Goal: Task Accomplishment & Management: Complete application form

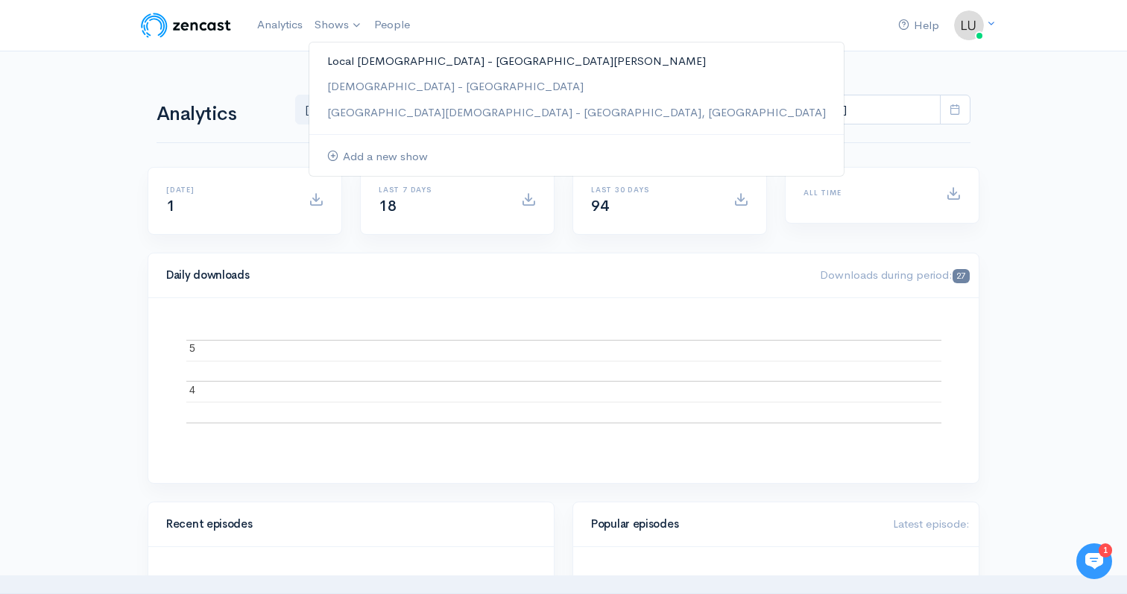
click at [367, 66] on link "Local [DEMOGRAPHIC_DATA] - [GEOGRAPHIC_DATA][PERSON_NAME]" at bounding box center [576, 61] width 535 height 26
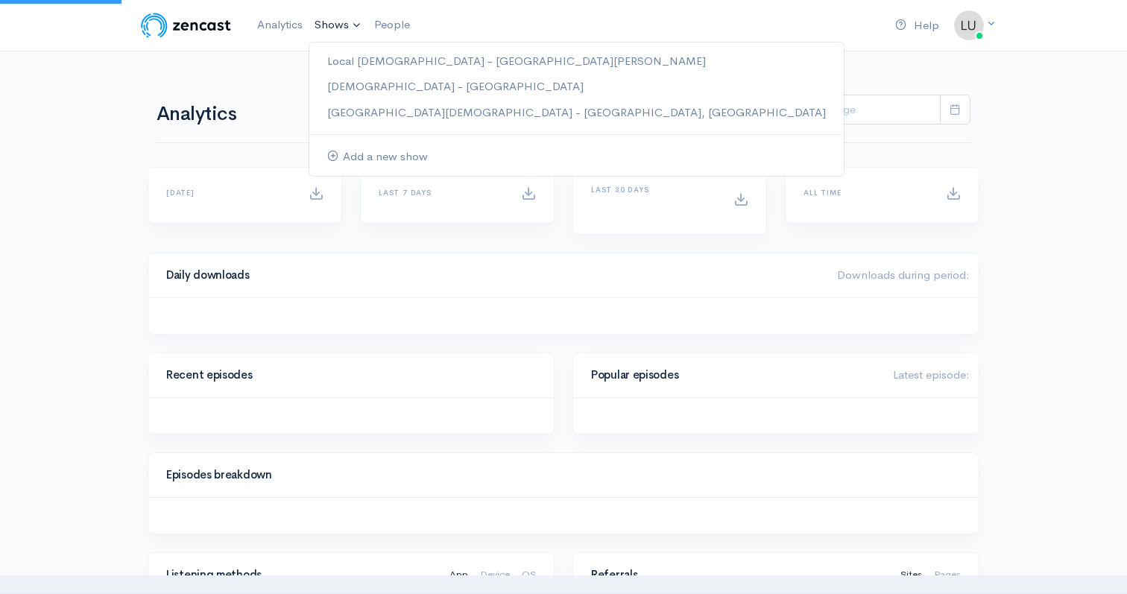
click at [345, 28] on link "Shows" at bounding box center [339, 25] width 60 height 33
click at [359, 59] on link "Local [DEMOGRAPHIC_DATA] - [GEOGRAPHIC_DATA][PERSON_NAME]" at bounding box center [576, 61] width 535 height 26
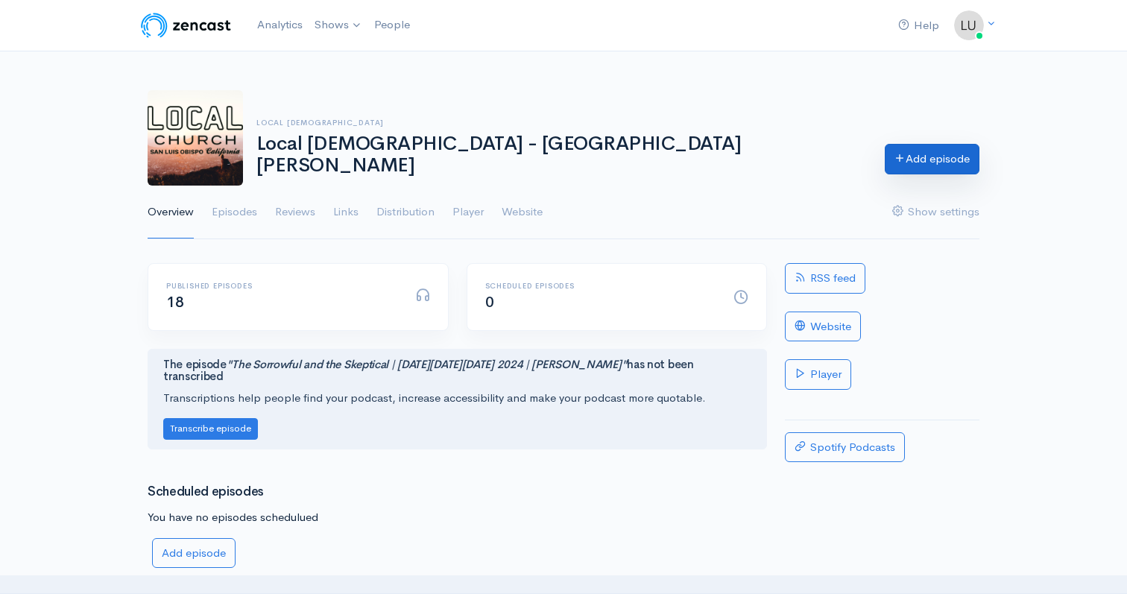
click at [971, 163] on link "Add episode" at bounding box center [932, 159] width 95 height 31
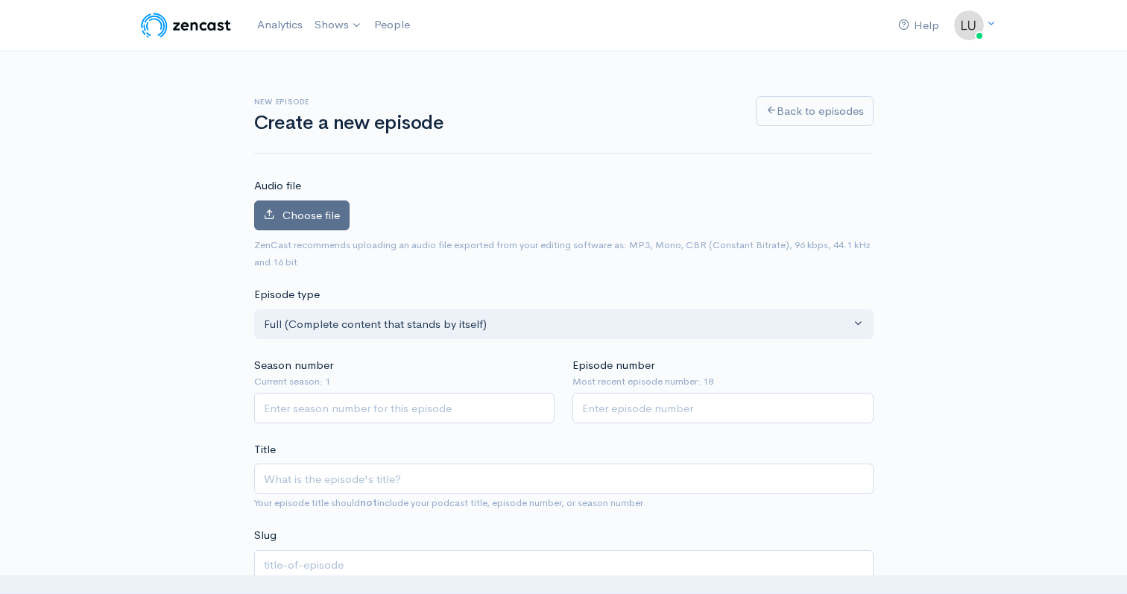
click at [288, 225] on label "Choose file" at bounding box center [301, 216] width 95 height 31
click at [0, 0] on input "Choose file" at bounding box center [0, 0] width 0 height 0
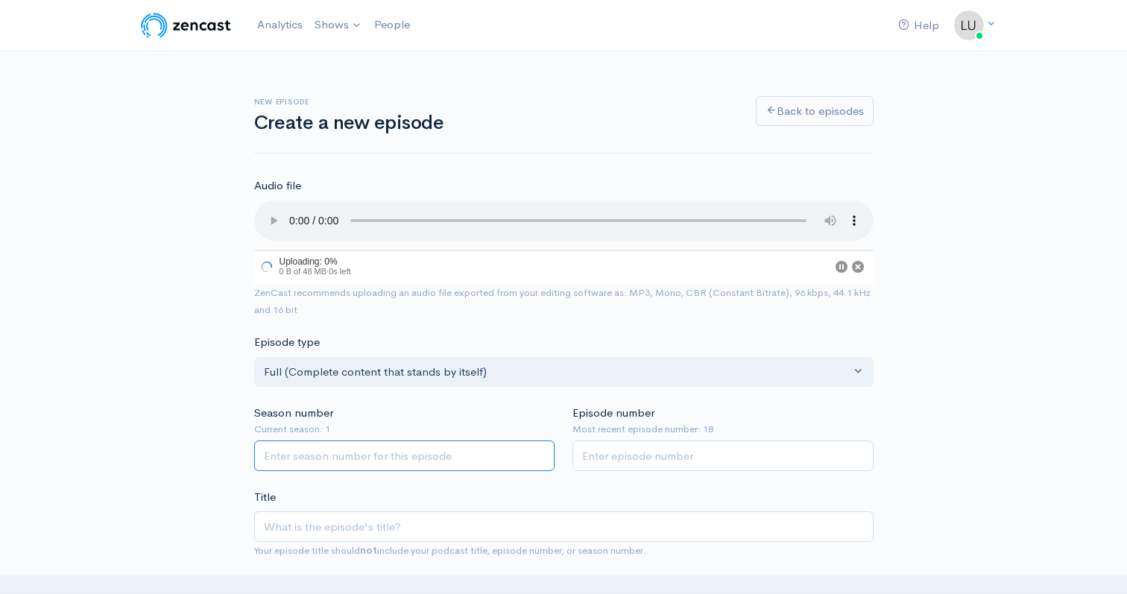
click at [288, 450] on input "Season number" at bounding box center [404, 456] width 301 height 31
type input "1"
click at [538, 453] on input "1" at bounding box center [404, 456] width 301 height 31
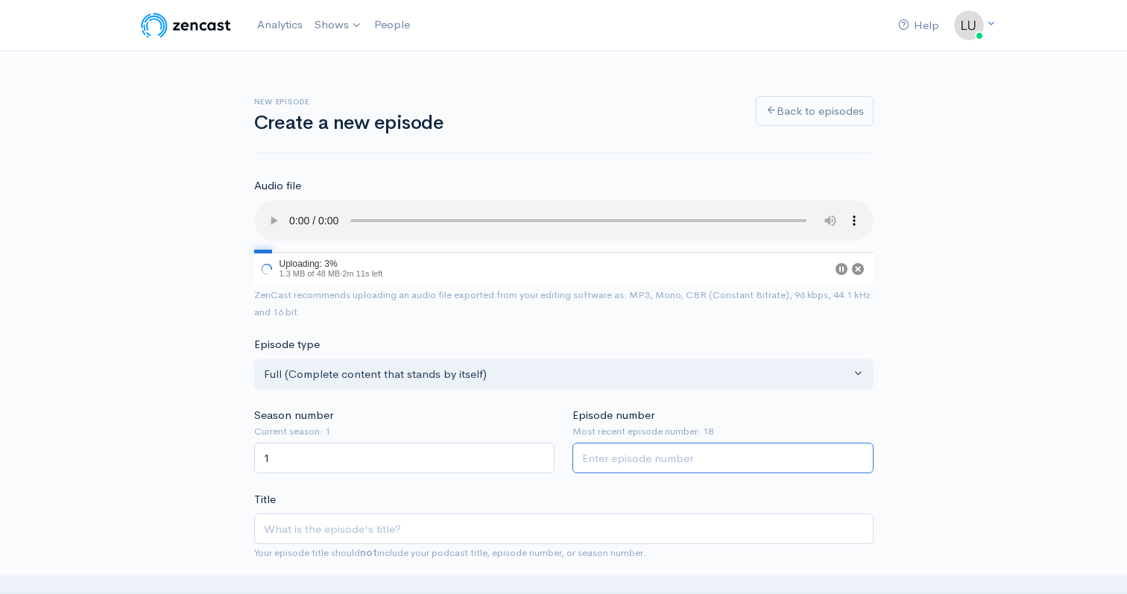
click at [596, 453] on input "Episode number" at bounding box center [723, 458] width 301 height 31
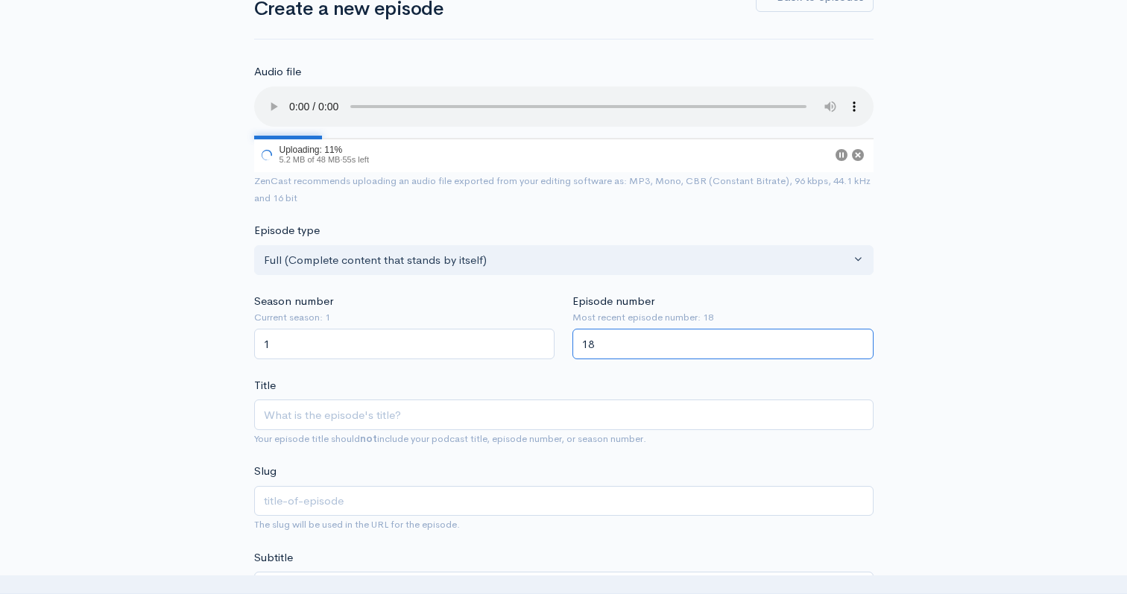
scroll to position [115, 0]
type input "18"
click at [470, 421] on input "Title" at bounding box center [564, 414] width 620 height 31
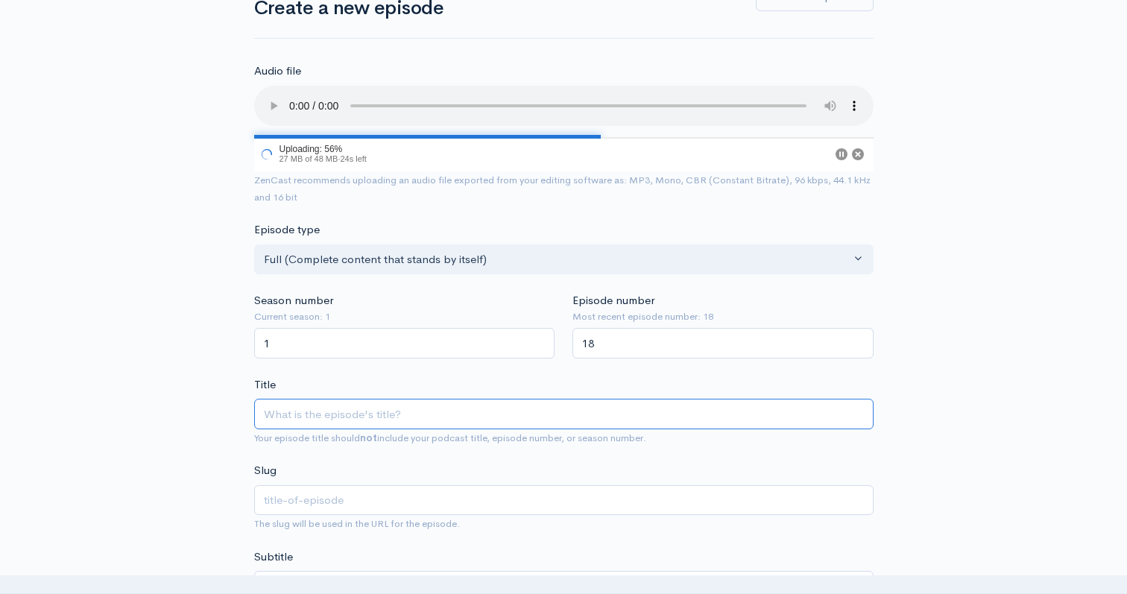
type input "E"
type input "e"
type input "Ev"
type input "ev"
type input "Evi"
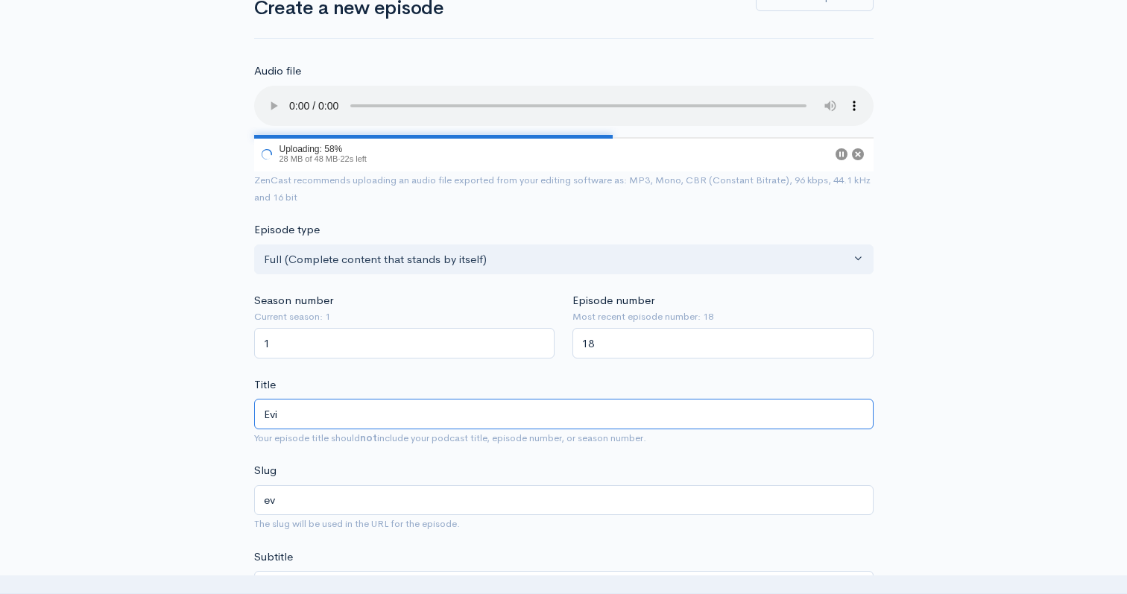
type input "evi"
type input "Evid"
type input "evid"
type input "Evide"
type input "evide"
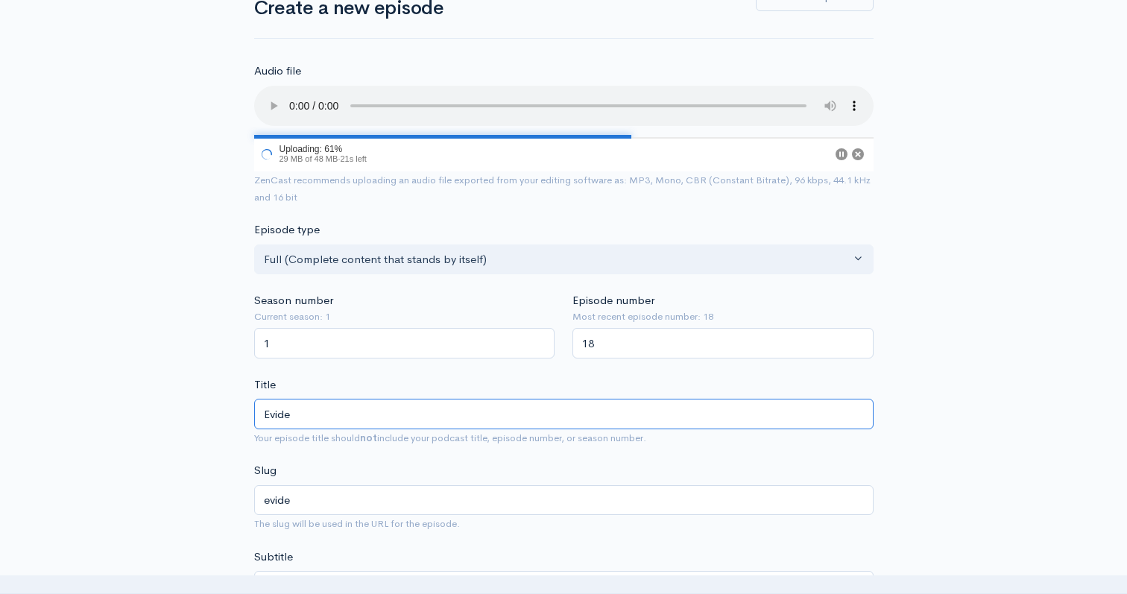
type input "Eviden"
type input "eviden"
type input "Evidenc"
type input "evidenc"
type input "Evidence"
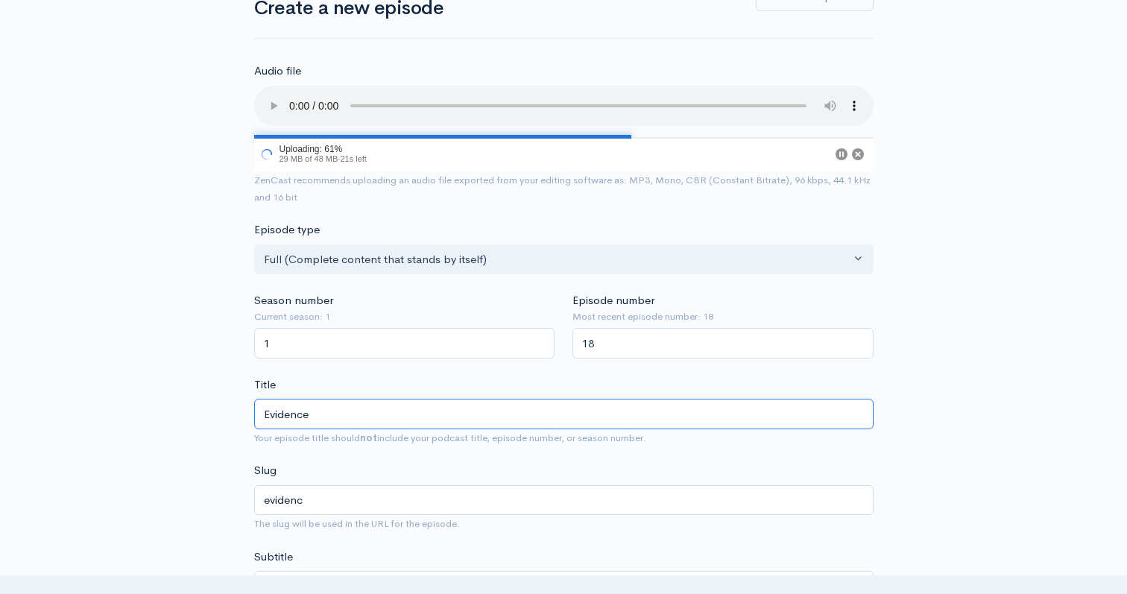
type input "evidence"
type input "Evidence of"
type input "evidence-of"
type input "Evidence of t"
type input "evidence-of-t"
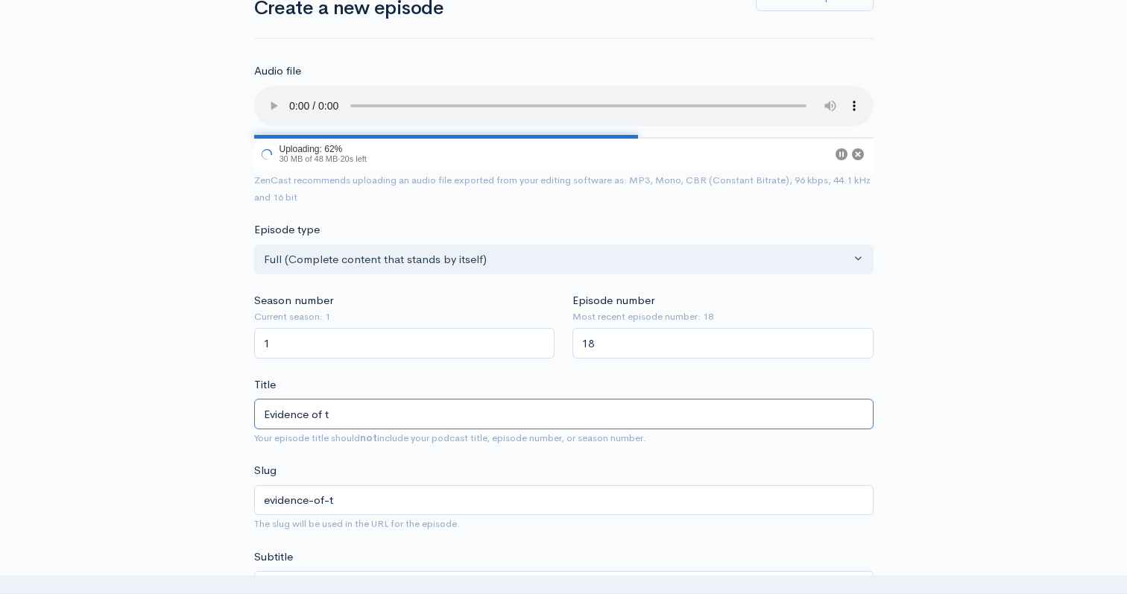
type input "Evidence of th"
type input "evidence-of-th"
type input "Evidence of the"
type input "evidence-of-the"
type input "Evidence of the P"
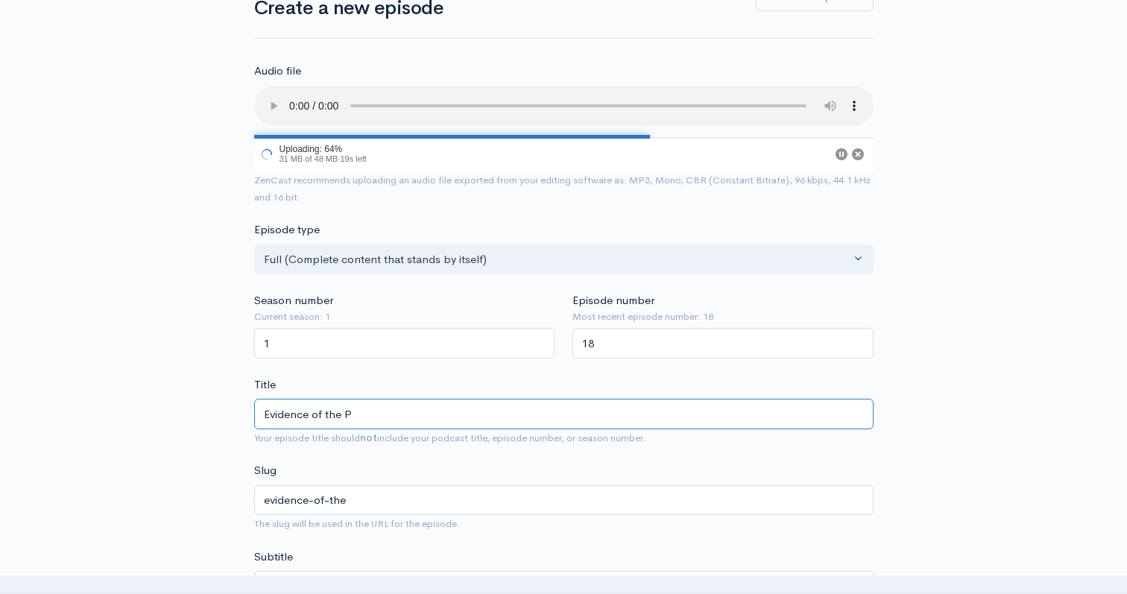
type input "evidence-of-the-p"
type input "Evidence of the Pr"
type input "evidence-of-the-pr"
type input "Evidence of the Pres"
type input "evidence-of-the-pres"
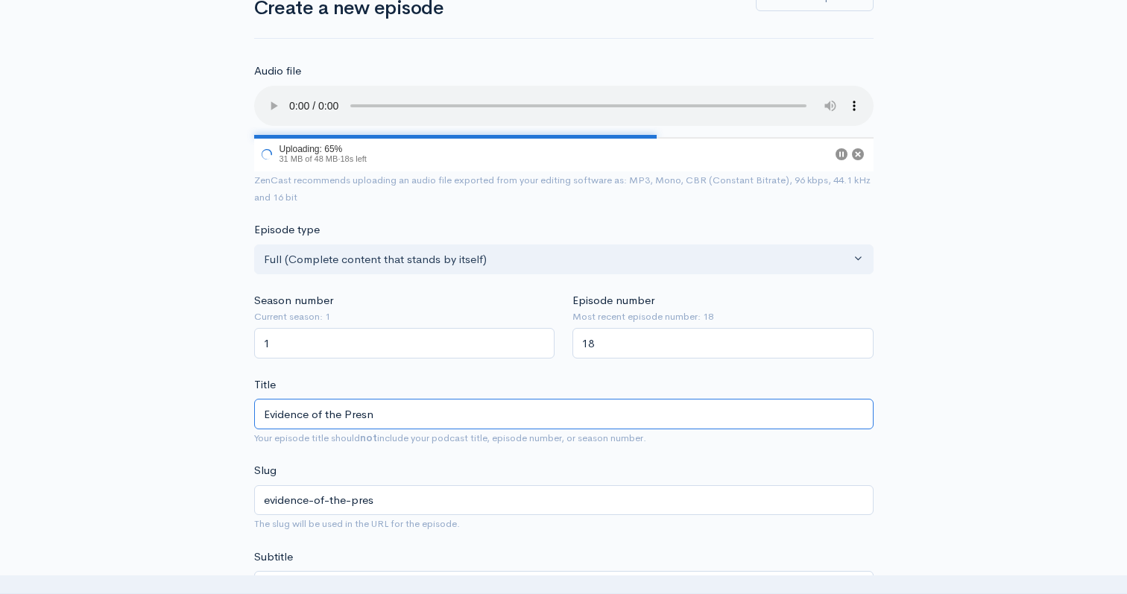
type input "Evidence of the Presnc"
type input "evidence-of-the-presnc"
type input "Evidence of the Presnce"
type input "evidence-of-the-presnce"
type input "Evidence of the Presnc"
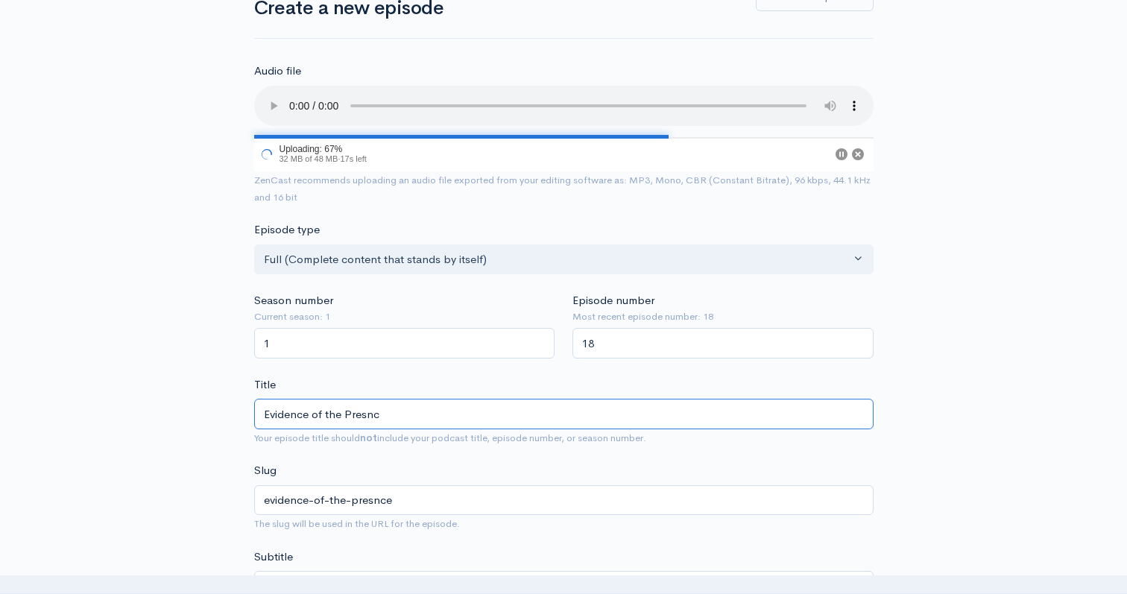
type input "evidence-of-the-presnc"
type input "Evidence of the Presn"
type input "evidence-of-the-presn"
type input "Evidence of the Pres"
type input "evidence-of-the-pres"
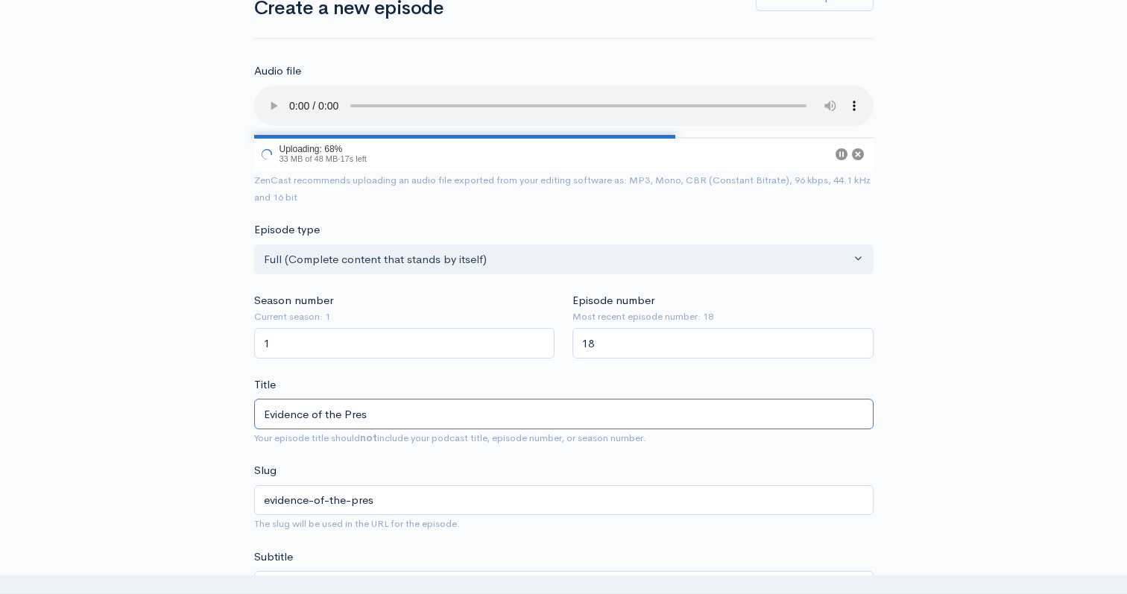
type input "Evidence of the Prese"
type input "evidence-of-the-prese"
type input "Evidence of the Presen"
type input "evidence-of-the-presen"
type input "Evidence of the Presenc"
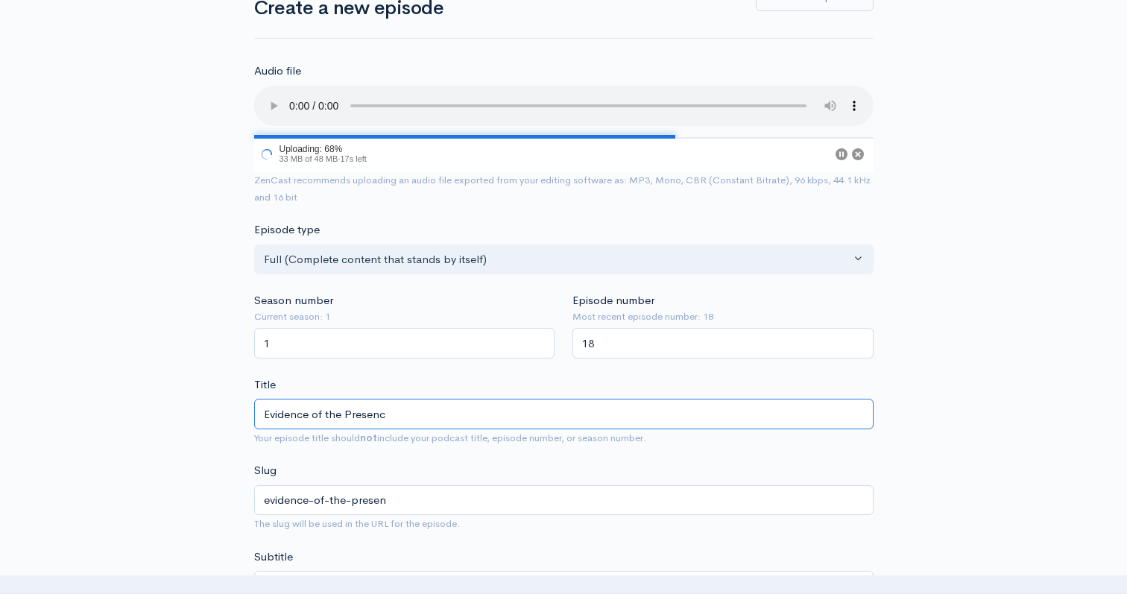
type input "evidence-of-the-presenc"
type input "Evidence of the Presence"
type input "evidence-of-the-presence"
type input "Evidence of the Presence (F"
type input "evidence-of-the-presence-f"
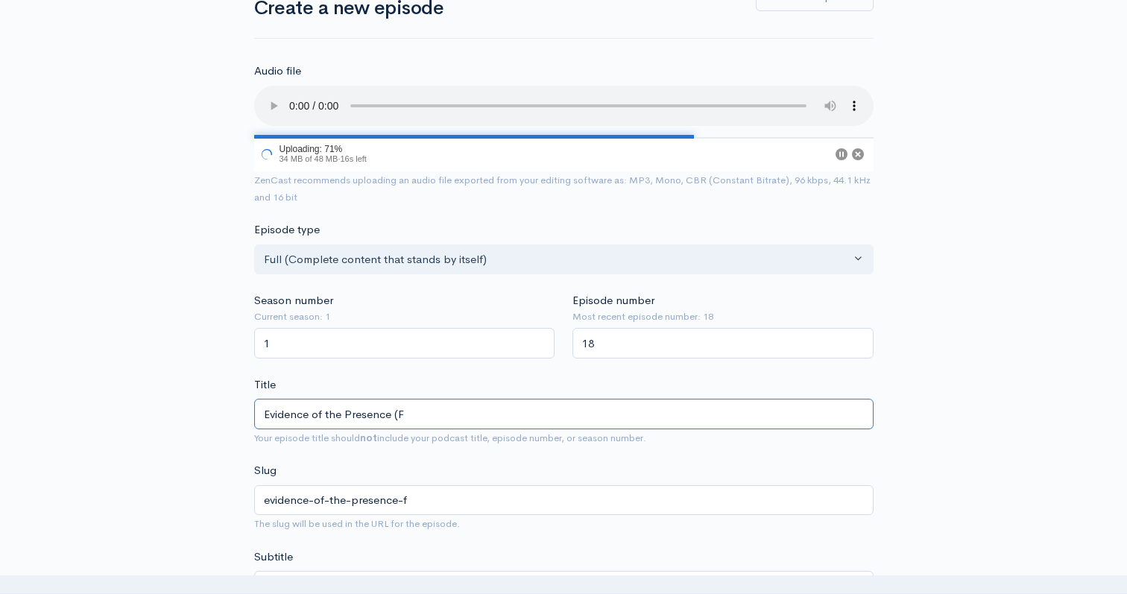
type input "Evidence of the Presence (Fo"
type input "evidence-of-the-presence-fo"
type input "Evidence of the Presence (F"
type input "evidence-of-the-presence-f"
type input "Evidence of the Presence ("
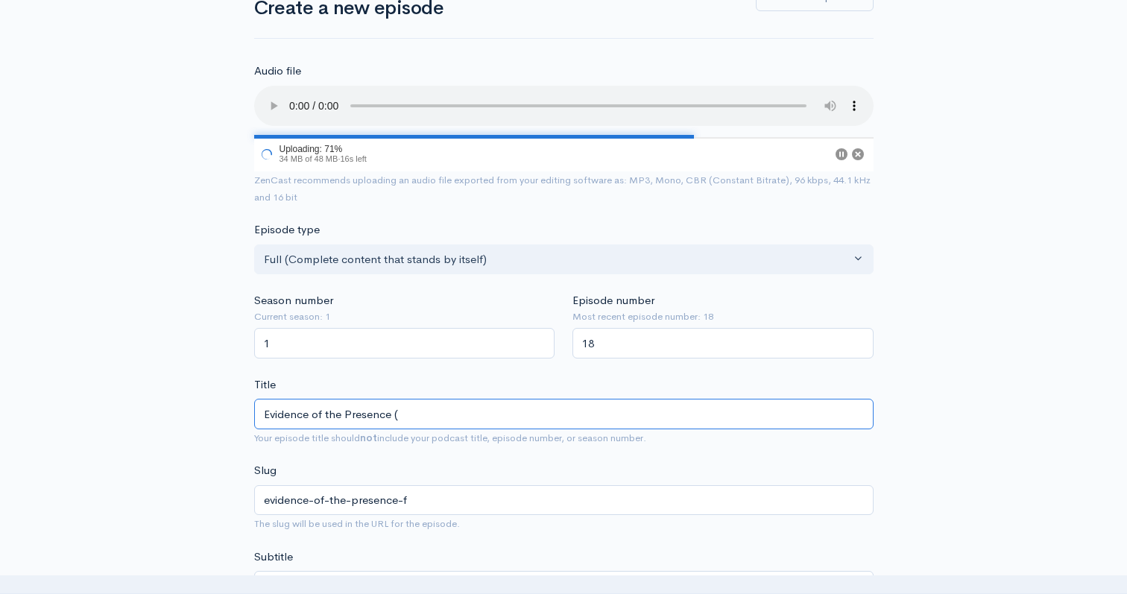
type input "evidence-of-the-presence"
type input "Evidence of the Presence (f"
type input "evidence-of-the-presence-f"
type input "Evidence of the Presence (from"
type input "evidence-of-the-presence-from"
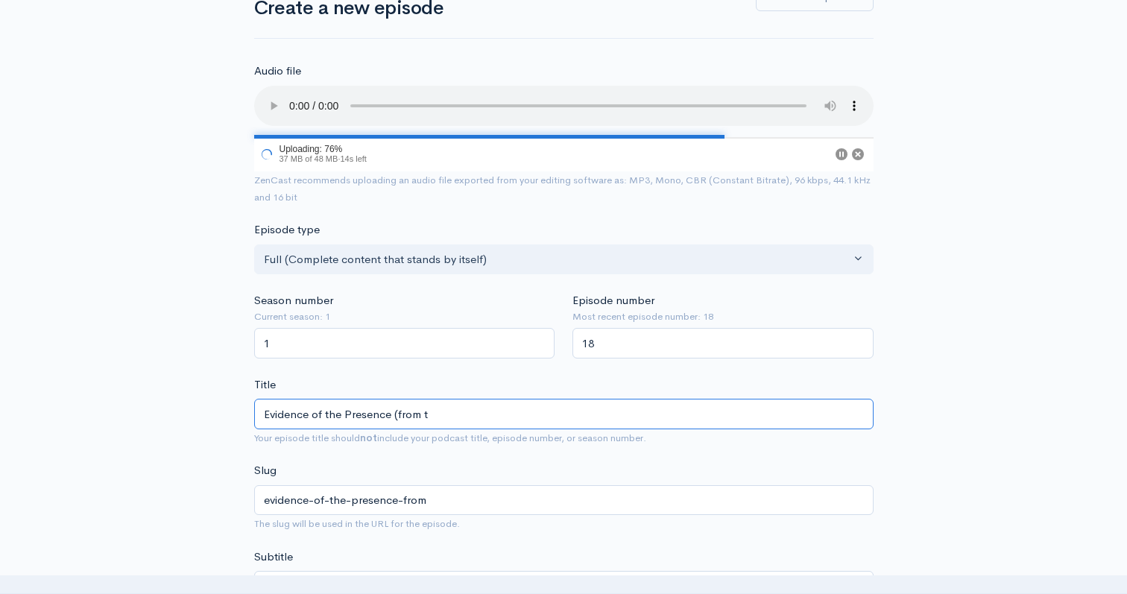
type input "Evidence of the Presence (from th"
type input "evidence-of-the-presence-from-th"
type input "Evidence of the Presence (from the"
type input "evidence-of-the-presence-from-the"
type input "Evidence of the Presence (from the a"
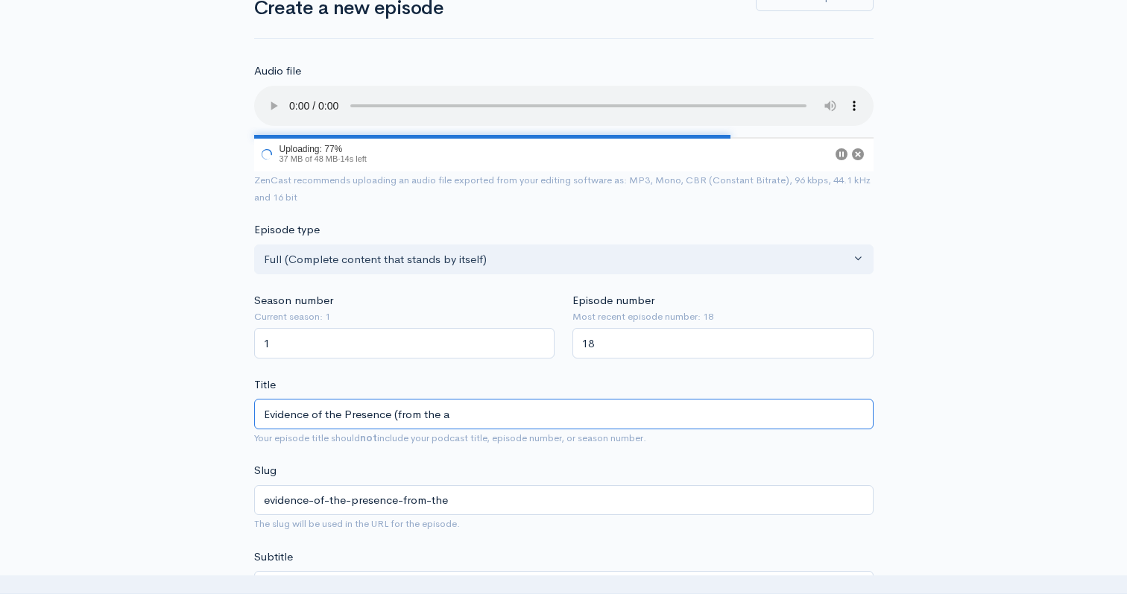
type input "evidence-of-the-presence-from-the-a"
type input "Evidence of the Presence ("
type input "evidence-of-the-presence"
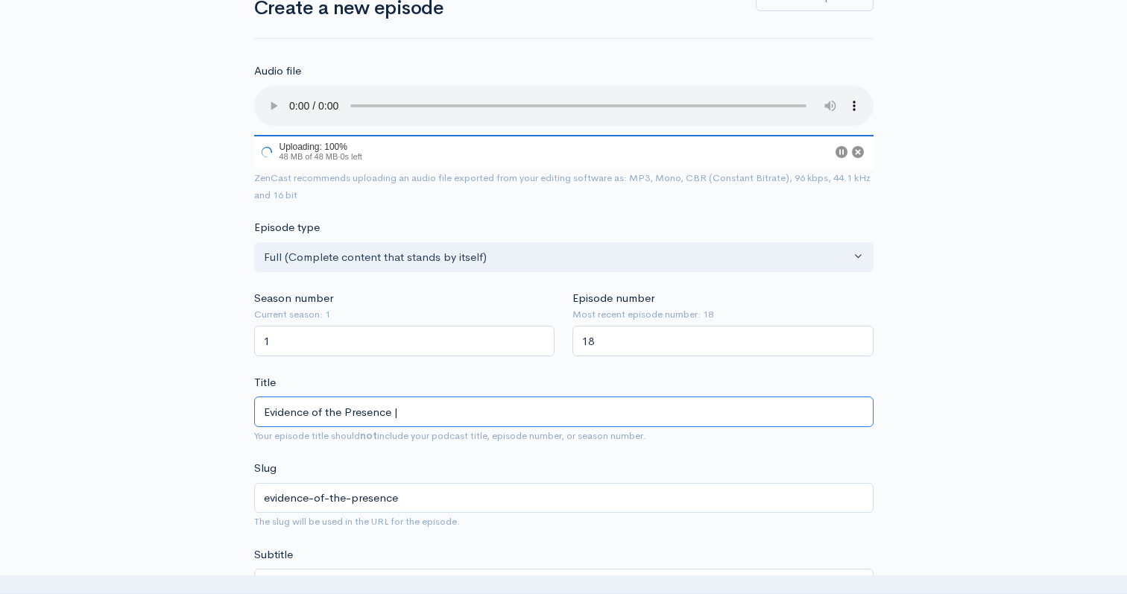
type input "Evidence of the Presence | F"
type input "evidence-of-the-presence-f"
type input "Evidence of the Presence | Fr"
type input "evidence-of-the-presence-fr"
type input "Evidence of the Presence | From"
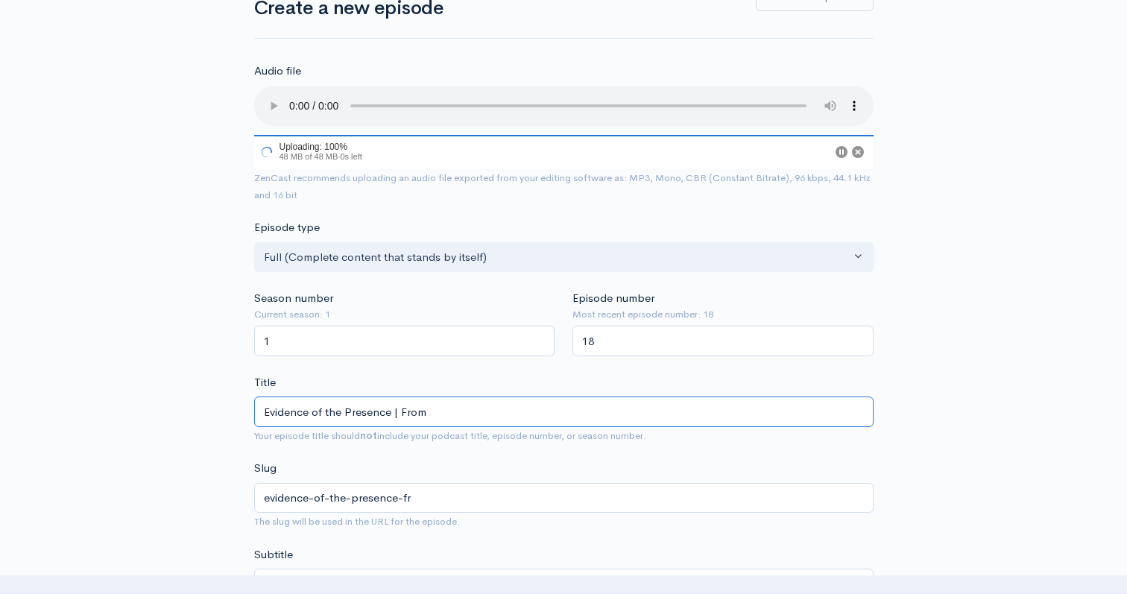
type input "evidence-of-the-presence-from"
type input "Evidence of the Presence | Fro"
type input "evidence-of-the-presence-fro"
type input "Evidence of the Presence | Fr"
type input "evidence-of-the-presence-fr"
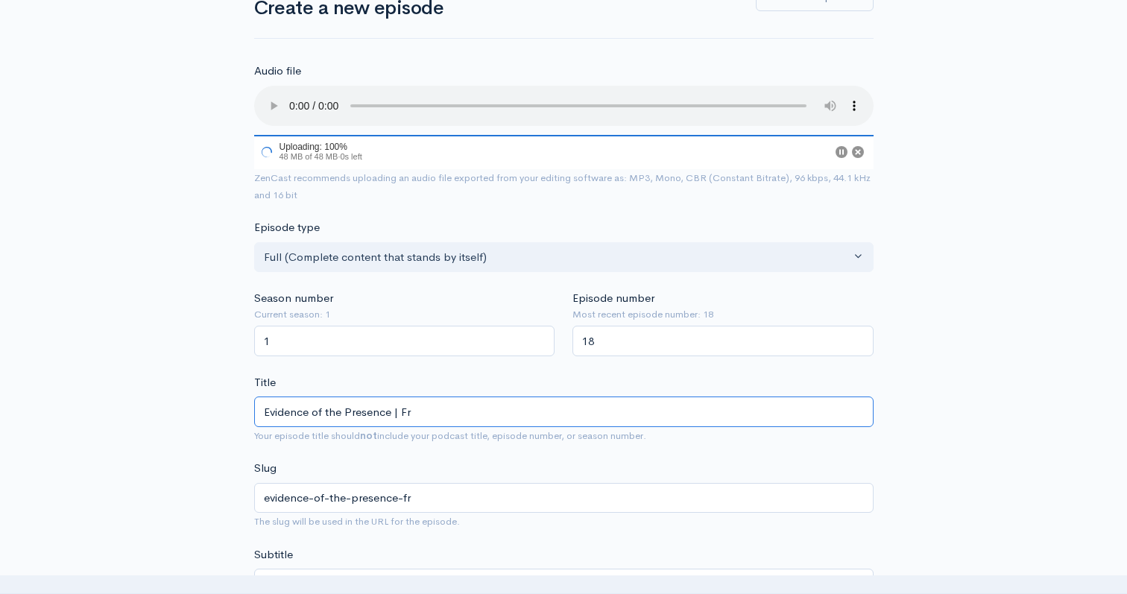
type input "Evidence of the Presence | F"
type input "evidence-of-the-presence-f"
type input "Evidence of the Presence |"
type input "evidence-of-the-presence"
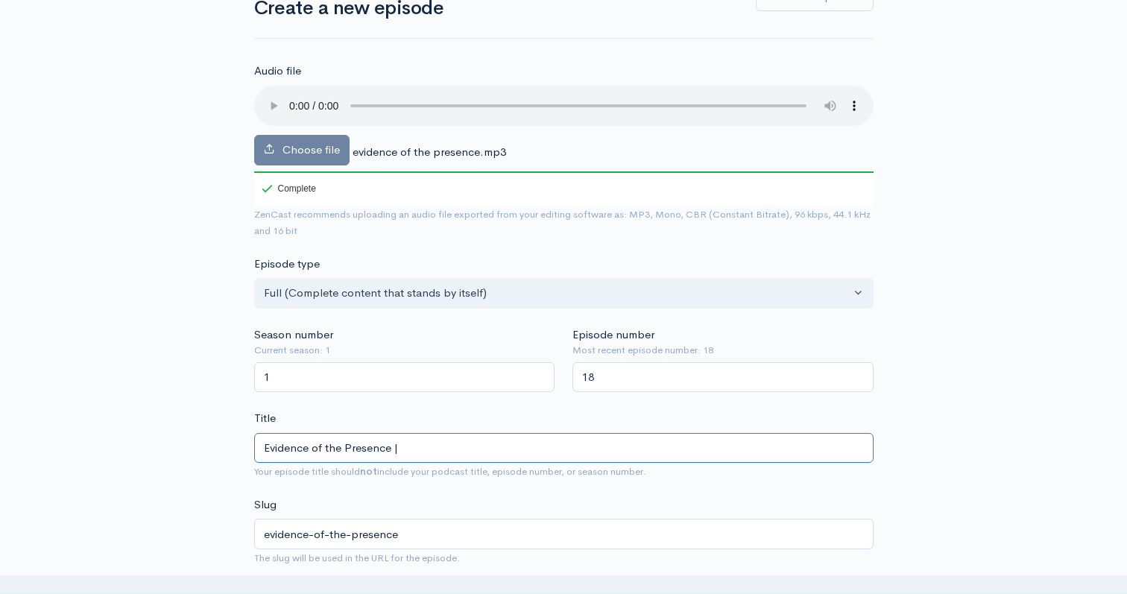
type input "Evidence of the Presence |"
click at [419, 450] on input "Evidence of the Presence |" at bounding box center [564, 448] width 620 height 31
type input "Evidence of the Presence | F"
type input "evidence-of-the-presence-f"
click at [341, 450] on input "Evidence of the Presence | F" at bounding box center [564, 448] width 620 height 31
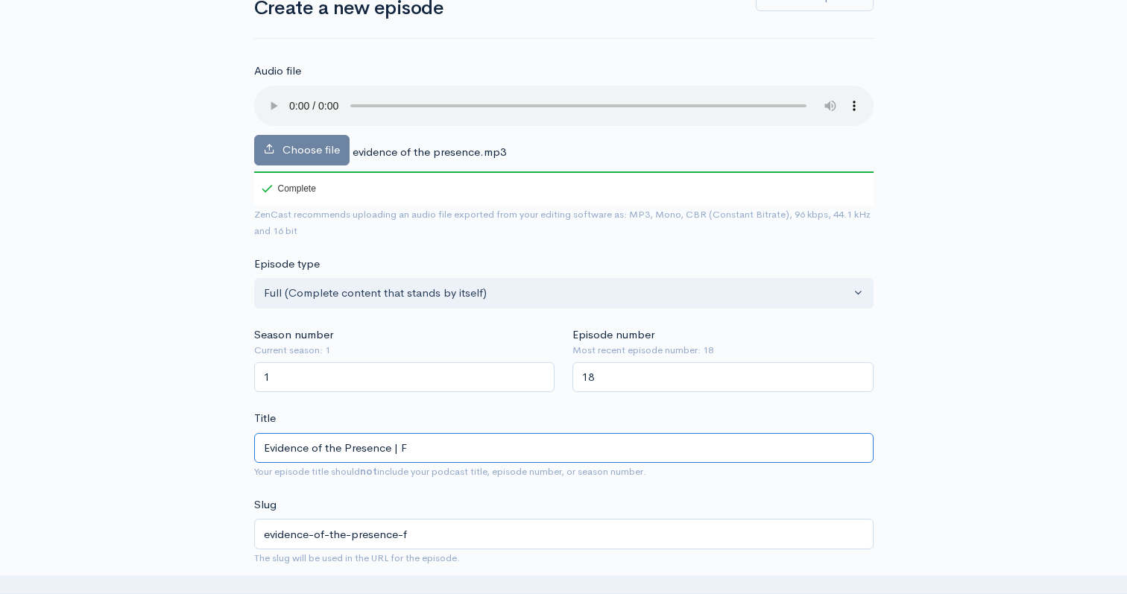
type input "Evidence of th Presence | F"
type input "evidence-of-th-presence-f"
type input "Evidence of t Presence | F"
type input "evidence-of-t-presence-f"
type input "Evidence of Presence | F"
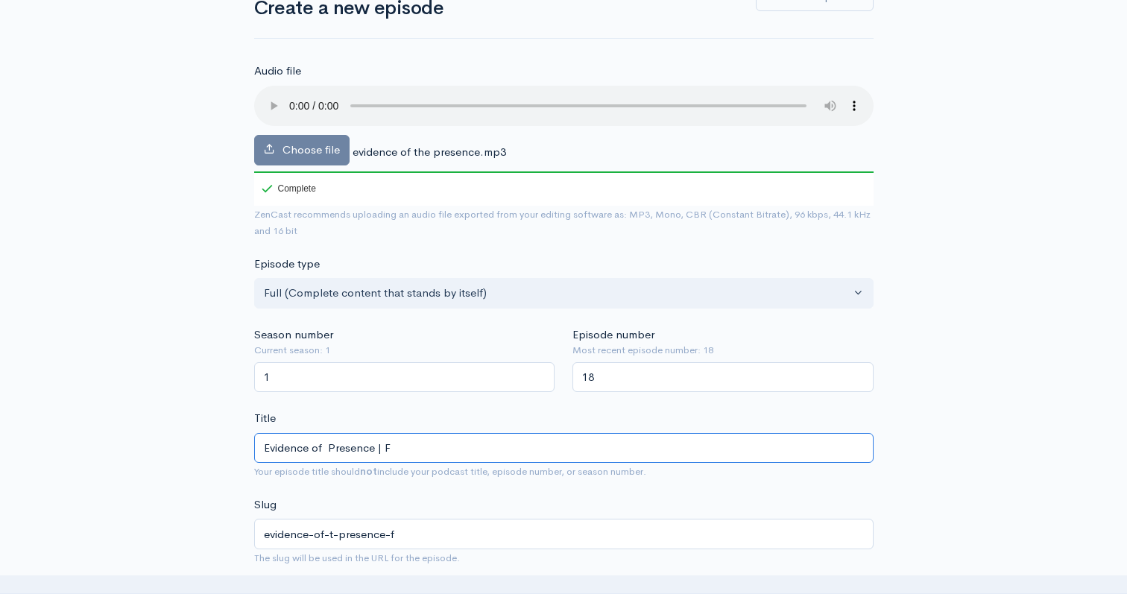
type input "evidence-of-presence-f"
type input "Evidence of H Presence | F"
type input "evidence-of-h-presence-f"
type input "Evidence of Hi Presence | F"
type input "evidence-of-hi-presence-f"
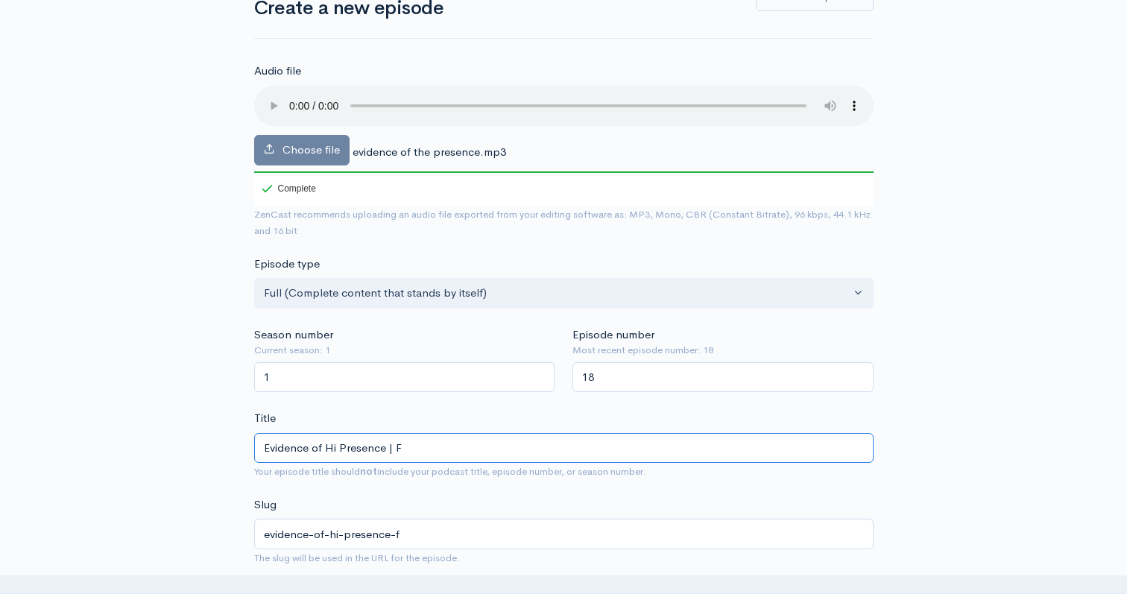
type input "Evidence of His Presence | F"
type input "evidence-of-his-presence-f"
click at [417, 455] on input "Evidence of His Presence | F" at bounding box center [564, 448] width 620 height 31
click at [415, 452] on input "Evidence of His Presence | F" at bounding box center [564, 448] width 620 height 31
type input "Evidence of His Presence |"
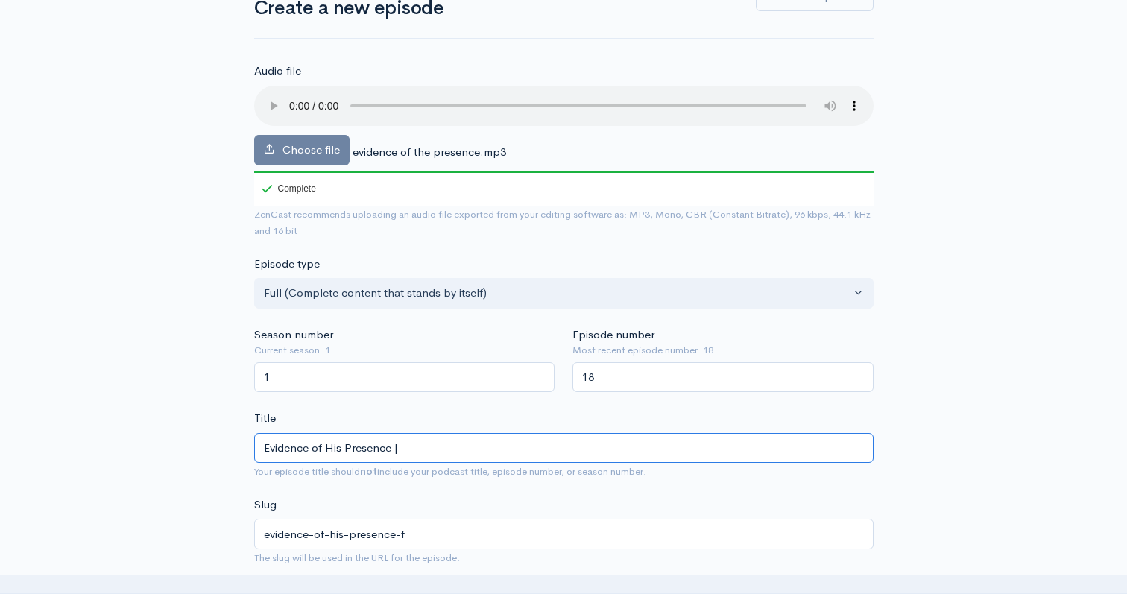
type input "evidence-of-his-presence"
type input "Evidence of His Presence | F"
type input "evidence-of-his-presence-f"
type input "Evidence of His Presence | Fr"
type input "evidence-of-his-presence-fr"
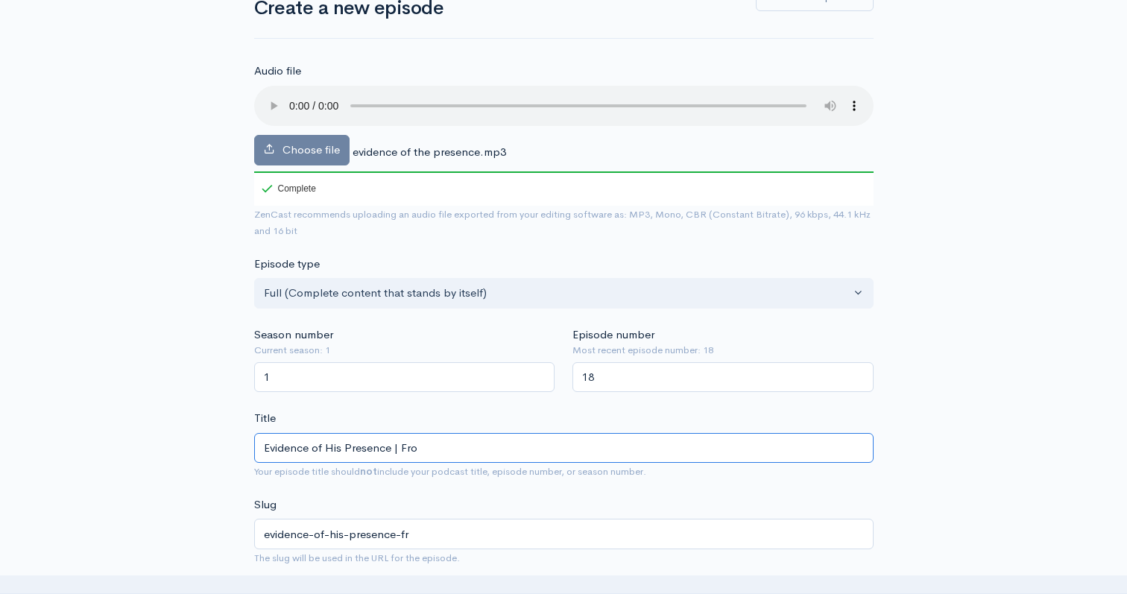
type input "Evidence of His Presence | From"
type input "evidence-of-his-presence-from"
type input "Evidence of His Presence | From "H"
type input "evidence-of-his-presence-from-h"
type input "Evidence of His Presence | From "Ho"
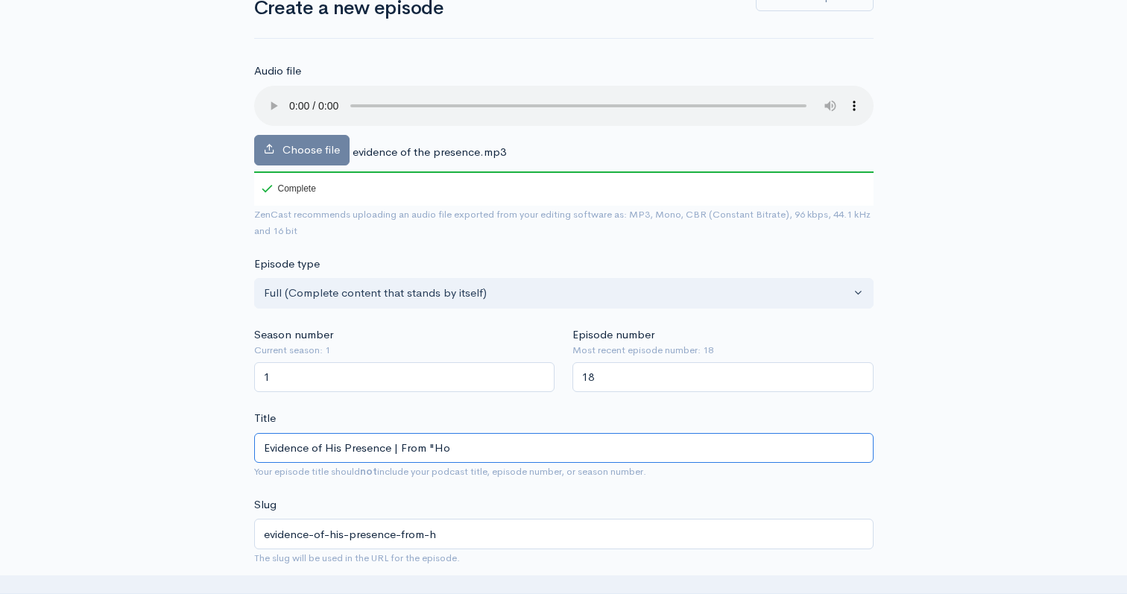
type input "evidence-of-his-presence-from-ho"
type input "Evidence of His Presence | From "Hol"
type input "evidence-of-his-presence-from-hol"
type input "Evidence of His Presence | From "Holy"
type input "evidence-of-his-presence-from-holy"
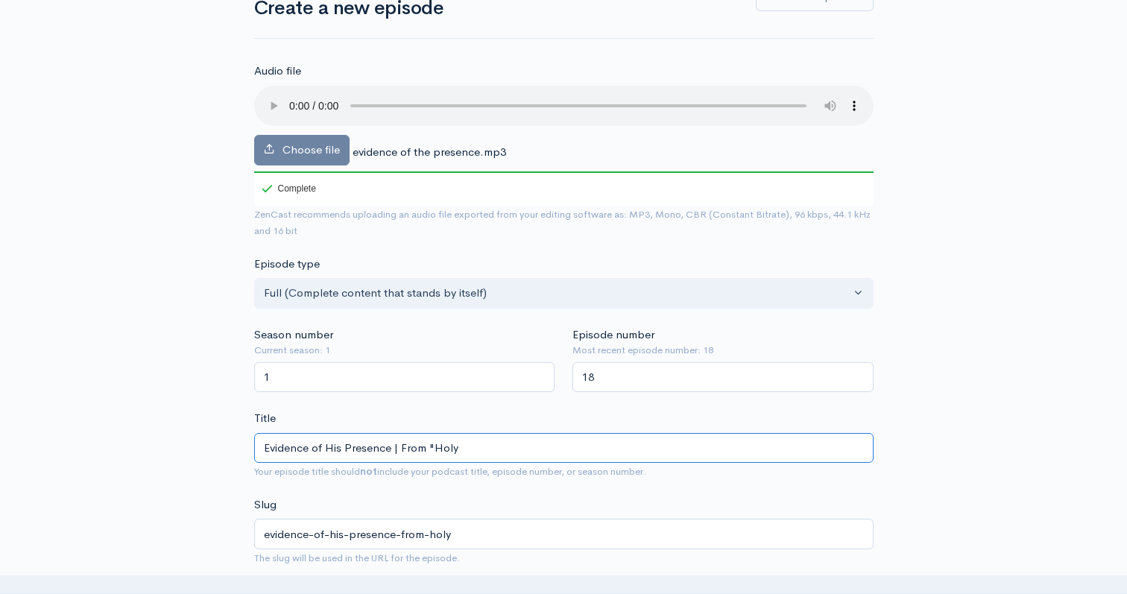
type input "Evidence of His Presence | From "Holy S"
type input "evidence-of-his-presence-from-holy-s"
type input "Evidence of His Presence | From "Holy Sp"
type input "evidence-of-his-presence-from-holy-sp"
type input "Evidence of His Presence | From "Holy Spi"
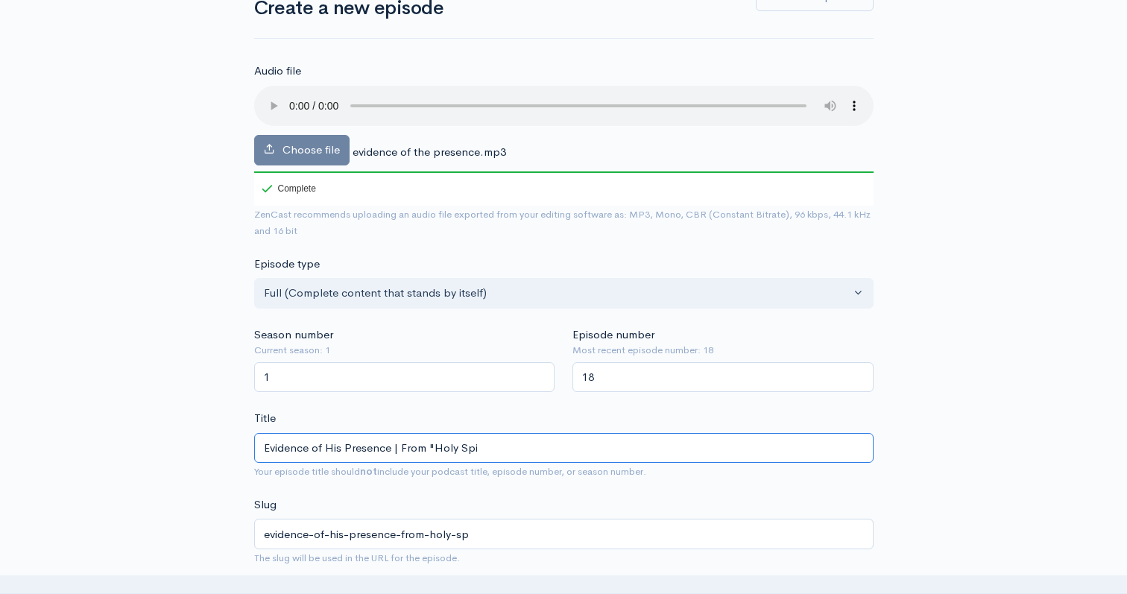
type input "evidence-of-his-presence-from-holy-spi"
type input "Evidence of His Presence | From "Holy Spir"
type input "evidence-of-his-presence-from-holy-spir"
type input "Evidence of His Presence | From "Holy Spiri"
type input "evidence-of-his-presence-from-holy-spiri"
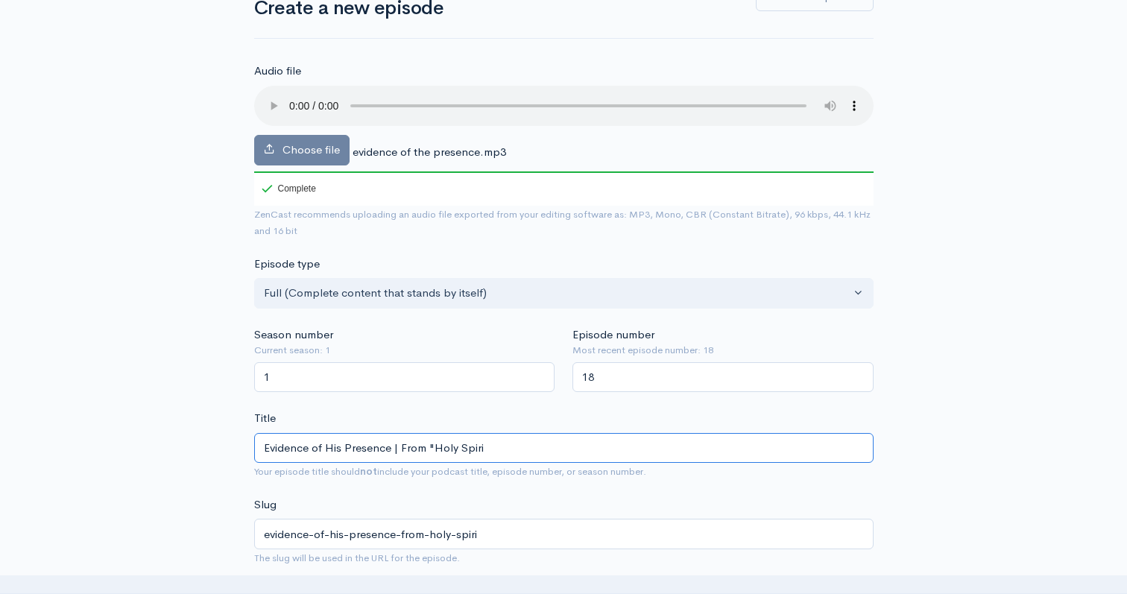
type input "Evidence of His Presence | From "Holy Spirit"
type input "evidence-of-his-presence-from-holy-spirit"
type input "Evidence of His Presence | From "Holy Spirit" s"
type input "evidence-of-his-presence-from-holy-spirit-s"
type input "Evidence of His Presence | From "[DEMOGRAPHIC_DATA]" se"
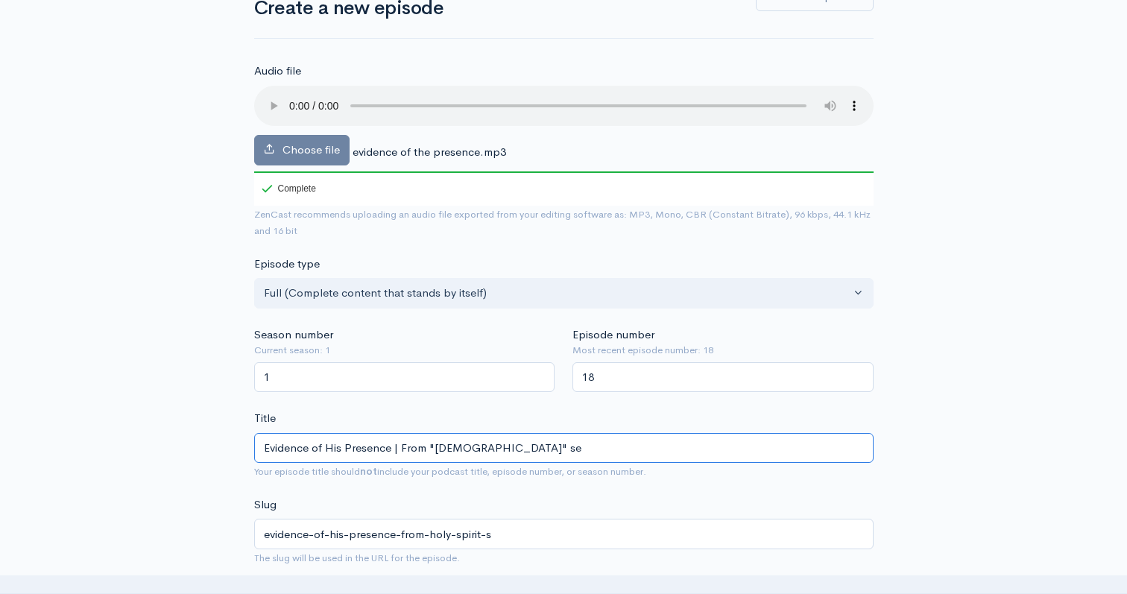
type input "evidence-of-his-presence-from-holy-spirit-se"
type input "Evidence of His Presence | From "Holy Spirit" ser"
type input "evidence-of-his-presence-from-holy-spirit-ser"
type input "Evidence of His Presence | From "Holy Spirit" seri"
type input "evidence-of-his-presence-from-holy-spirit-seri"
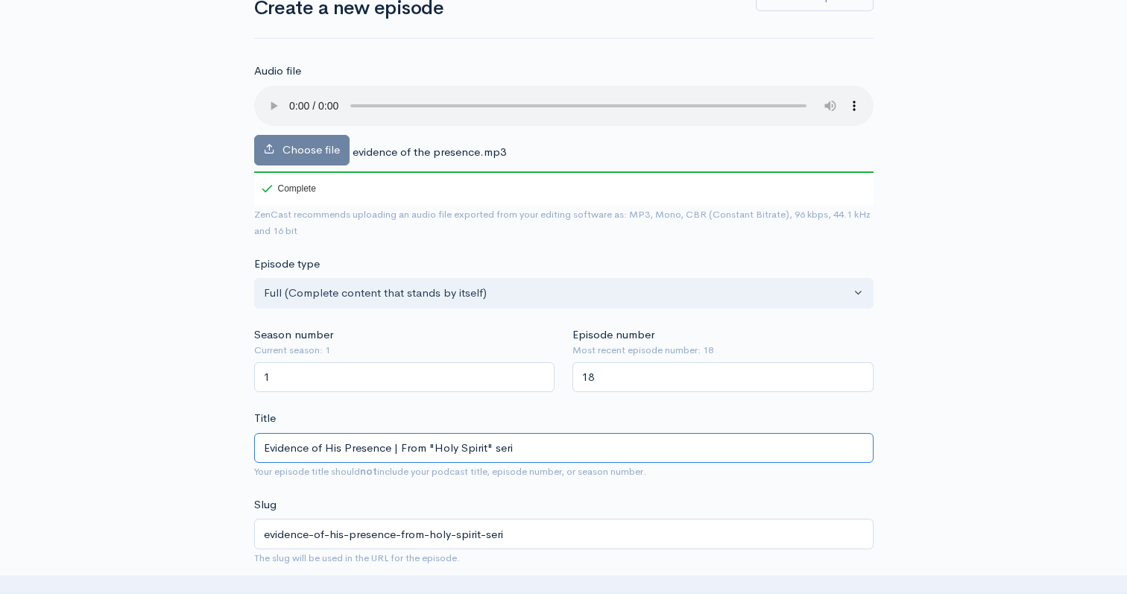
type input "Evidence of His Presence | From "Holy Spirit" serie"
type input "evidence-of-his-presence-from-holy-spirit-serie"
type input "Evidence of His Presence | From "Holy Spirit" series"
type input "evidence-of-his-presence-from-holy-spirit-series"
type input "Evidence of His Presence | From "Holy Spirit" series F"
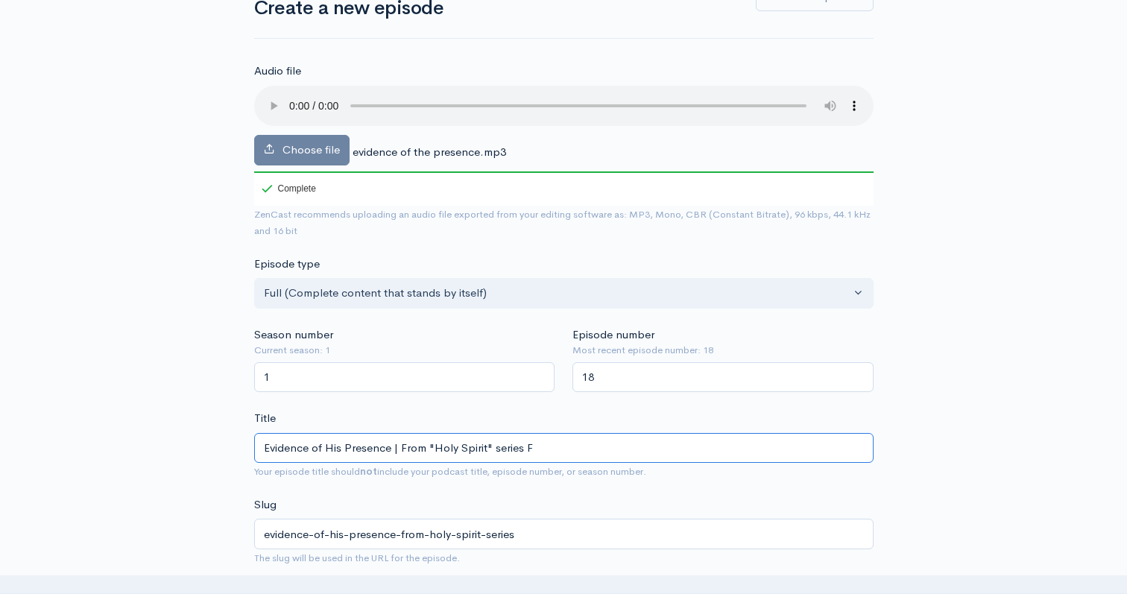
type input "evidence-of-his-presence-from-holy-spirit-series-f"
type input "Evidence of His Presence | From "Holy Spirit" series"
type input "evidence-of-his-presence-from-holy-spirit-series"
click at [397, 449] on input "Evidence of His Presence | From "Holy Spirit" series" at bounding box center [564, 448] width 620 height 31
type input "Evidence of His Presence From"[DEMOGRAPHIC_DATA]" series"
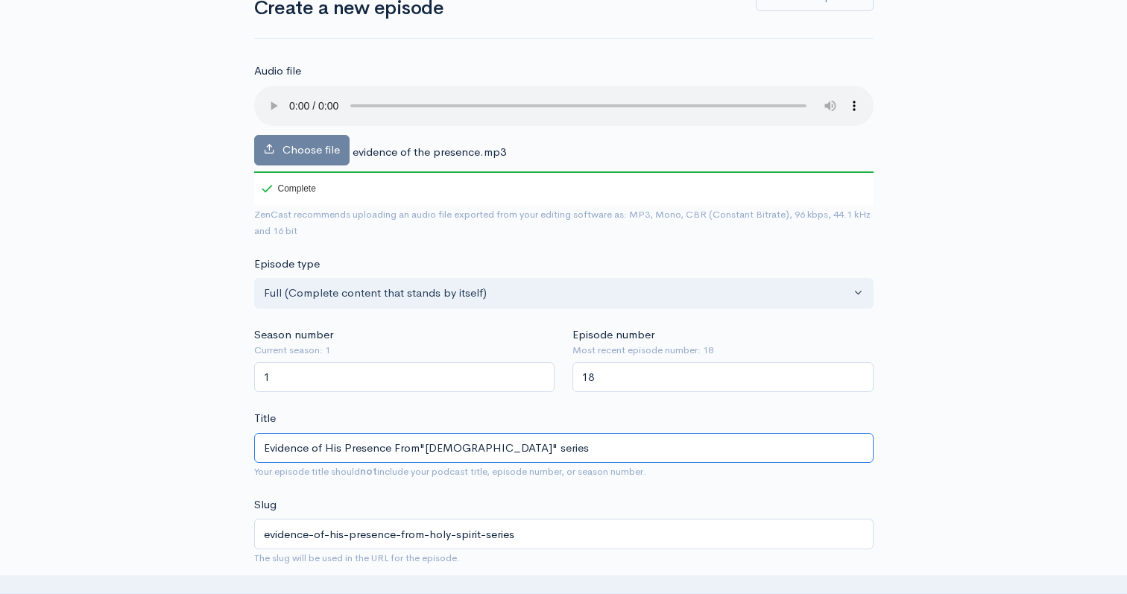
type input "evidence-of-his-presence-fromholy-spirit-series"
type input "Evidence of His Presence Fro"Holy Spirit" series"
type input "evidence-of-his-presence-froholy-spirit-series"
type input "Evidence of His Presence Fr"Holy Spirit" series"
type input "evidence-of-his-presence-frholy-spirit-series"
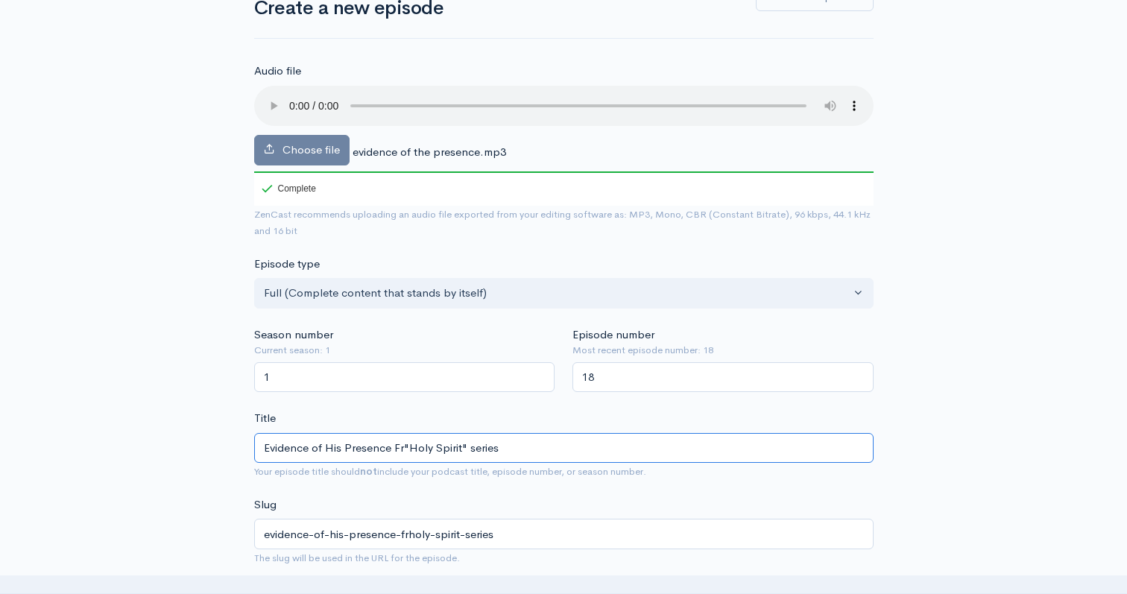
type input "Evidence of His Presence F"Holy Spirit" series"
type input "evidence-of-his-presence-fholy-spirit-series"
type input "Evidence of His Presence "Holy Spirit" series"
type input "evidence-of-his-presence-holy-spirit-series"
click at [503, 447] on input "Evidence of His Presence ("Holy Spirit" series" at bounding box center [564, 448] width 620 height 31
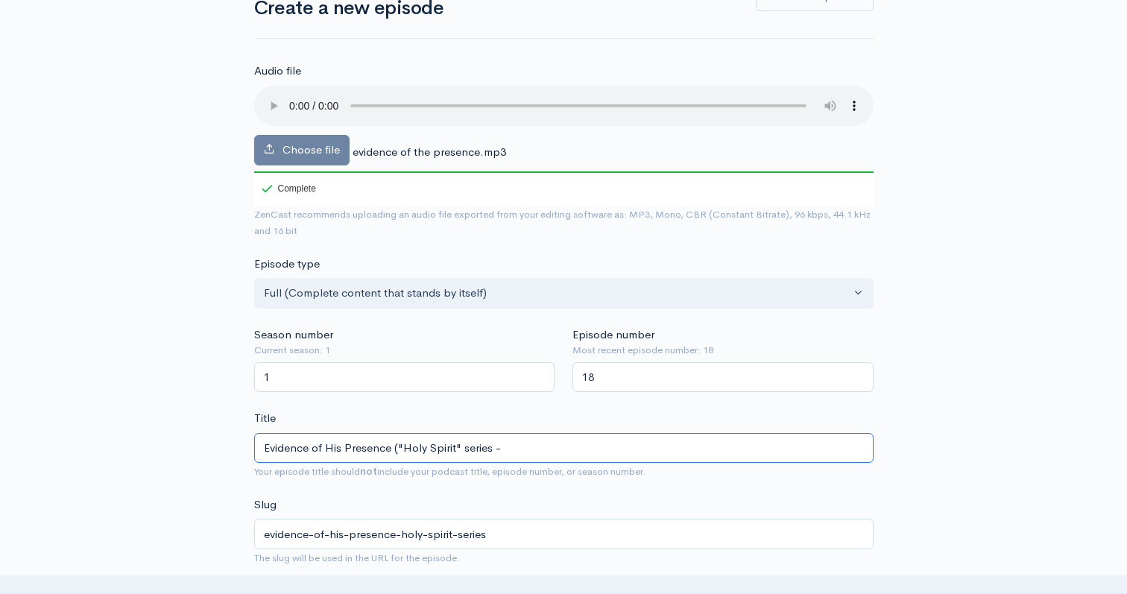
type input "Evidence of His Presence ("Holy Spirit" series - F"
type input "evidence-of-his-presence-holy-spirit-series-f"
type input "Evidence of His Presence ("Holy Spirit" series - Fe"
type input "evidence-of-his-presence-holy-spirit-series-fe"
type input "Evidence of His Presence ("Holy Spirit" series - Feb"
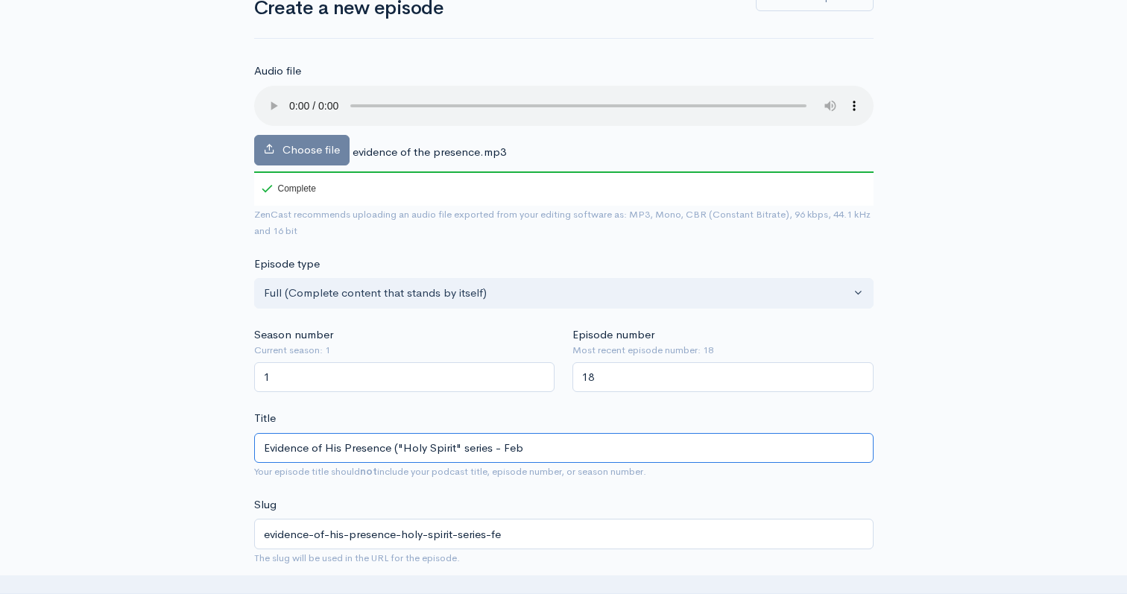
type input "evidence-of-his-presence-holy-spirit-series-feb"
type input "Evidence of His Presence ("Holy Spirit" series - Febru"
type input "evidence-of-his-presence-holy-spirit-series-febru"
type input "Evidence of His Presence ("Holy Spirit" series - Februa"
type input "evidence-of-his-presence-holy-spirit-series-februa"
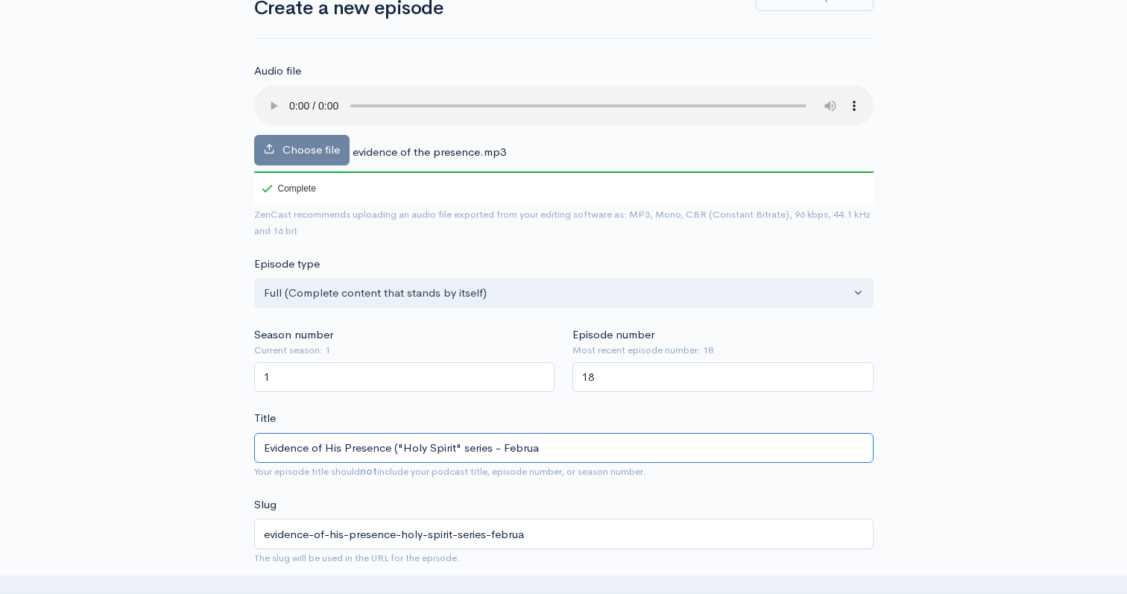
type input "Evidence of His Presence ("Holy Spirit" series - Februar"
type input "evidence-of-his-presence-holy-spirit-series-februar"
type input "Evidence of His Presence ("Holy Spirit" series - February"
type input "evidence-of-his-presence-holy-spirit-series-february"
type input "Evidence of His Presence ("Holy Spirit" series - Februar"
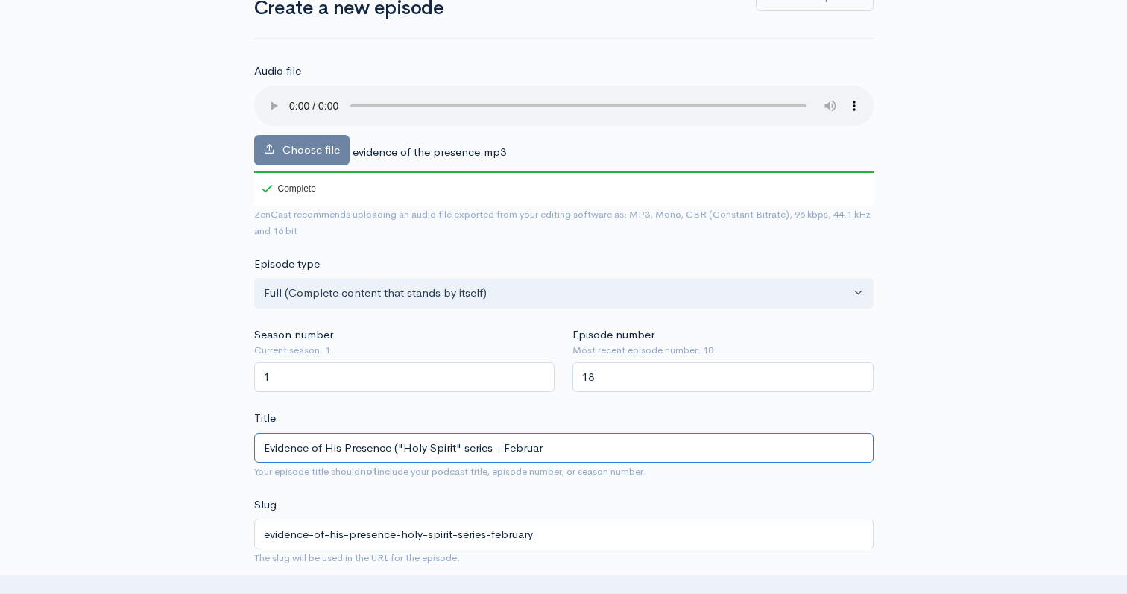
type input "evidence-of-his-presence-holy-spirit-series-februar"
type input "Evidence of His Presence ("Holy Spirit" series - Februa"
type input "evidence-of-his-presence-holy-spirit-series-februa"
type input "Evidence of His Presence ("Holy Spirit" series - Febru"
type input "evidence-of-his-presence-holy-spirit-series-febru"
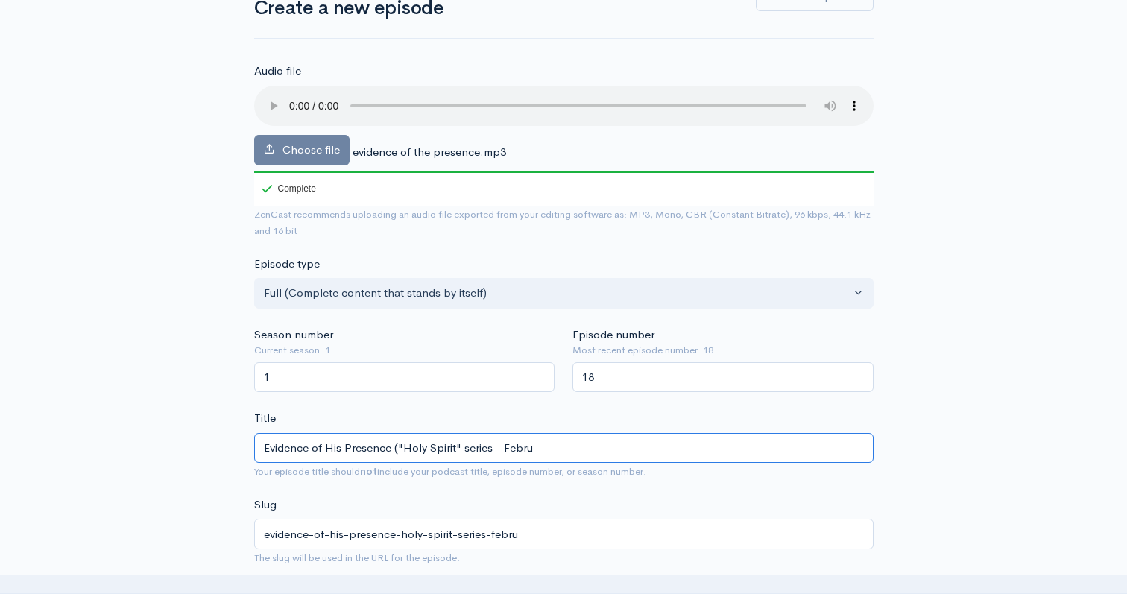
type input "Evidence of His Presence ("Holy Spirit" series - Februa"
type input "evidence-of-his-presence-holy-spirit-series-februa"
type input "Evidence of His Presence ("Holy Spirit" series - February"
type input "evidence-of-his-presence-holy-spirit-series-february"
type input "Evidence of His Presence ("[DEMOGRAPHIC_DATA]" series - [DATE]"
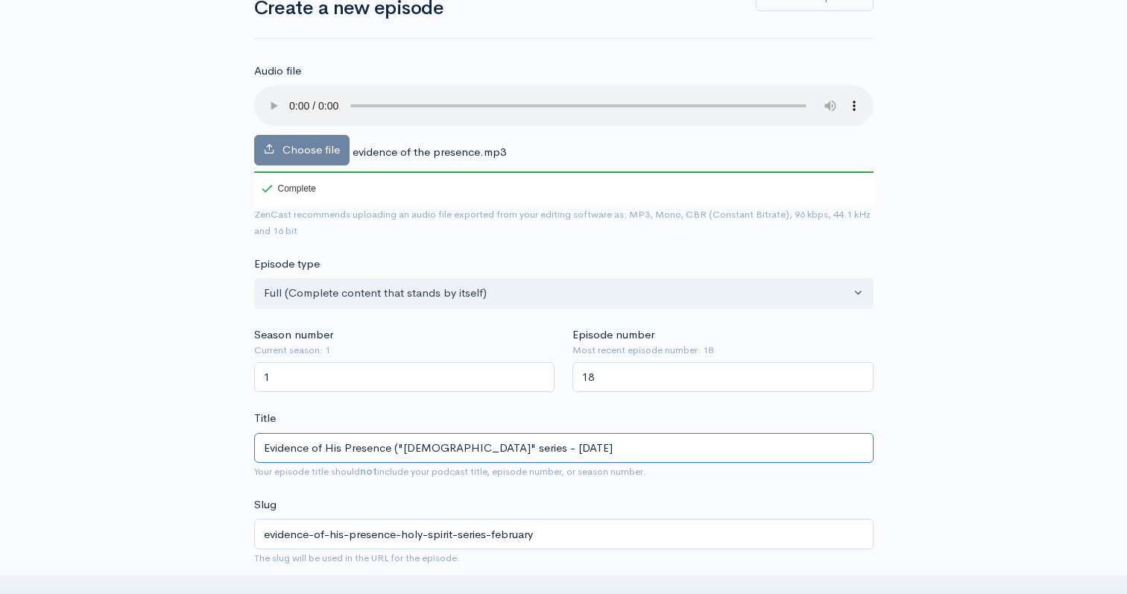
type input "evidence-of-his-presence-holy-spirit-series-february-2"
type input "Evidence of His Presence ("[DEMOGRAPHIC_DATA]" series - [DATE]"
type input "evidence-of-his-presence-holy-spirit-series-february-20"
type input "Evidence of His Presence ("Holy Spirit" series - February 202"
type input "evidence-of-his-presence-holy-spirit-series-february-202"
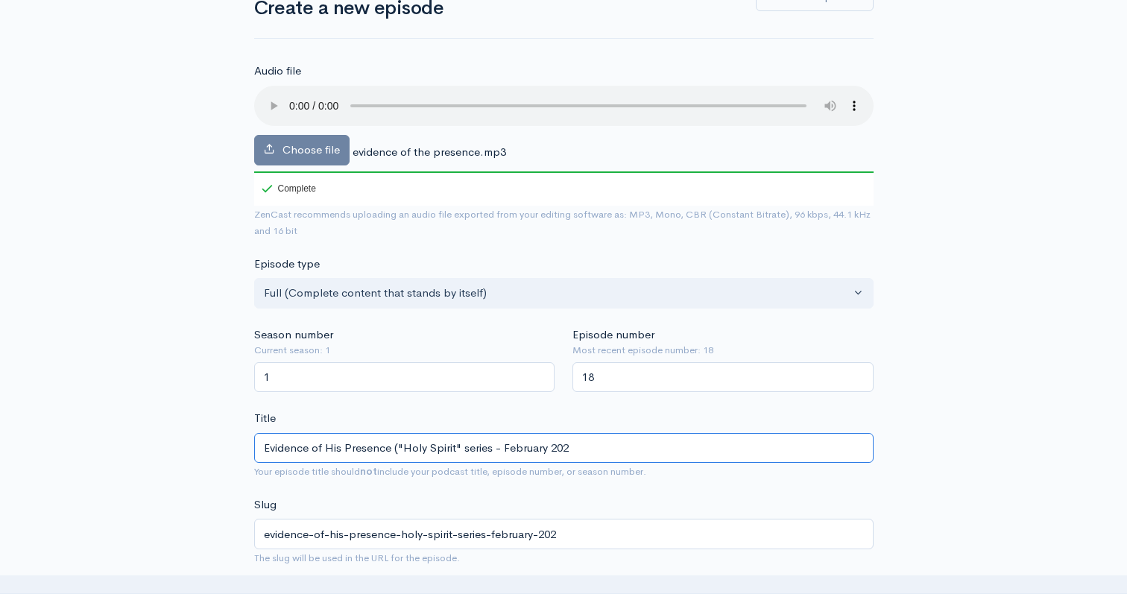
type input "Evidence of His Presence ("[DEMOGRAPHIC_DATA]" series - [DATE]"
type input "evidence-of-his-presence-holy-spirit-series-february-2025"
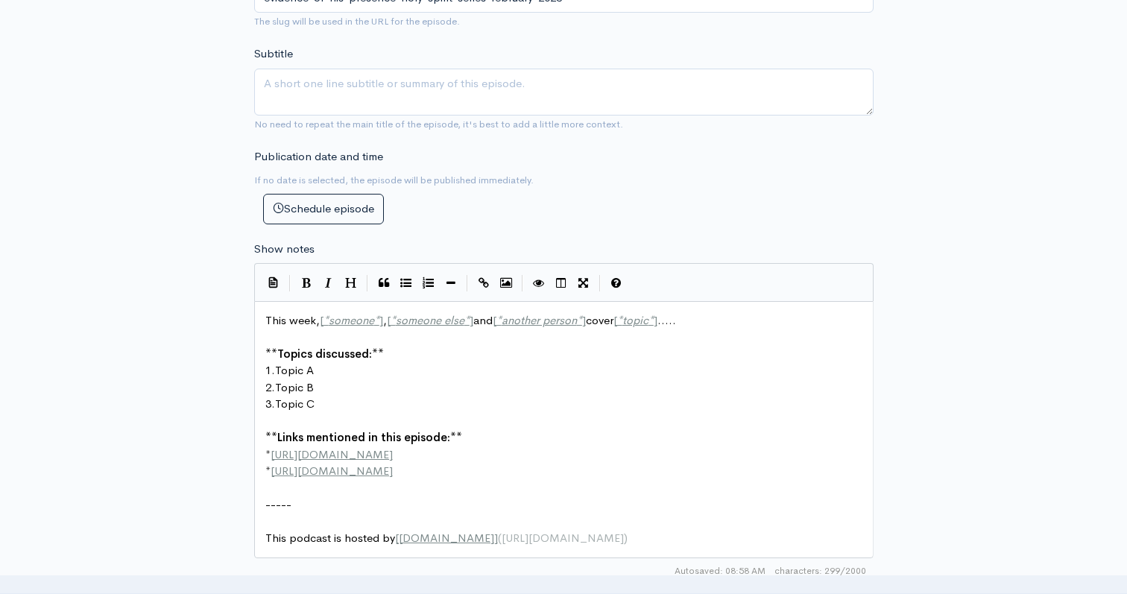
scroll to position [895, 0]
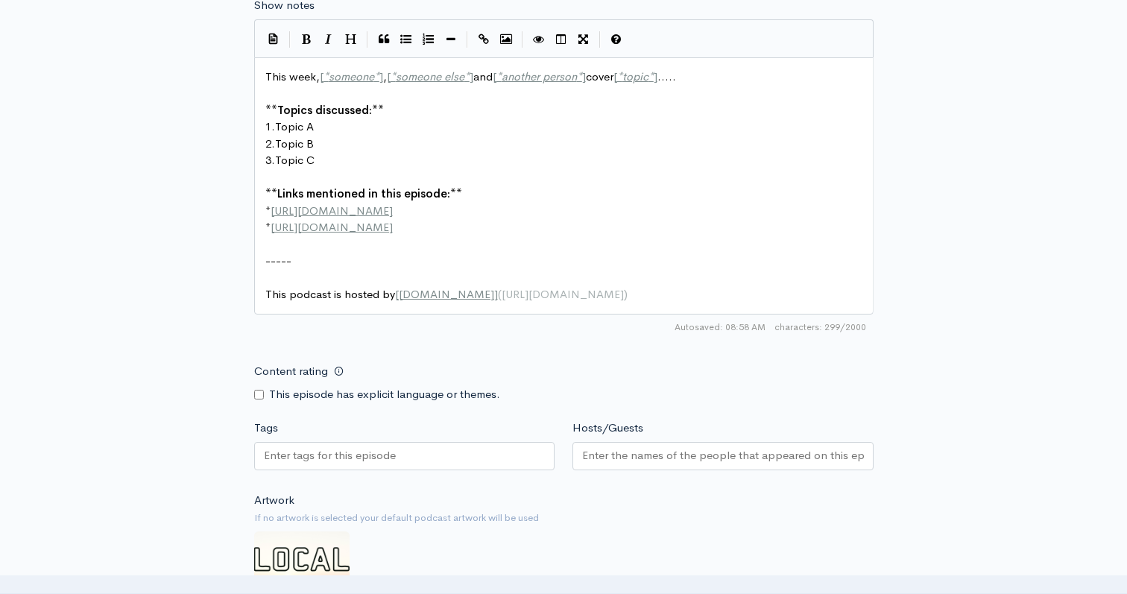
type input "Evidence of His Presence ("[DEMOGRAPHIC_DATA]" series - [DATE])"
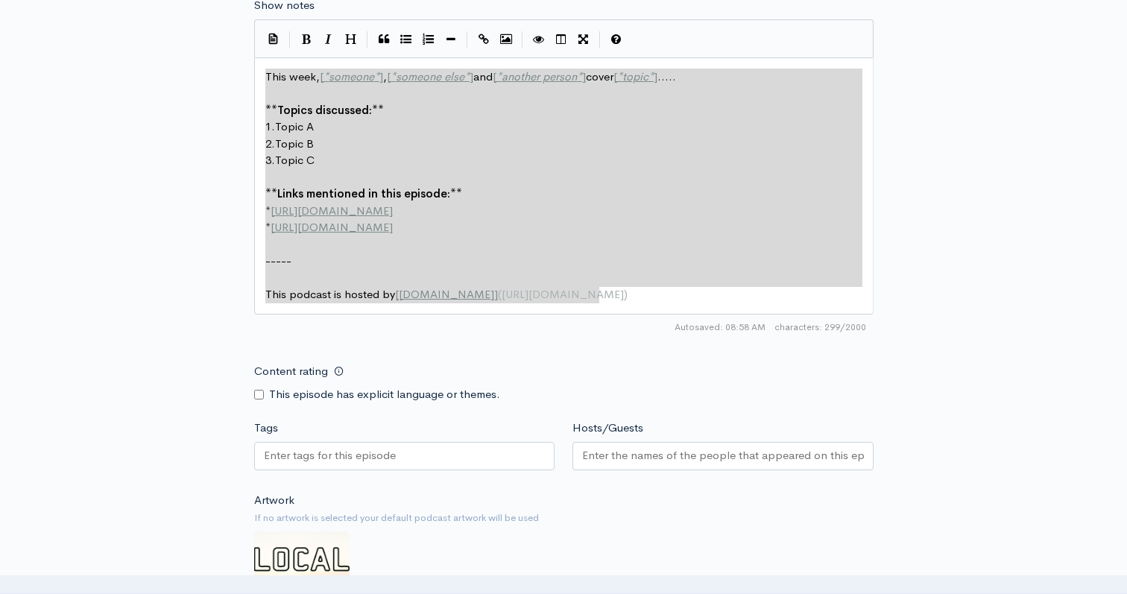
drag, startPoint x: 594, startPoint y: 280, endPoint x: 259, endPoint y: 71, distance: 394.9
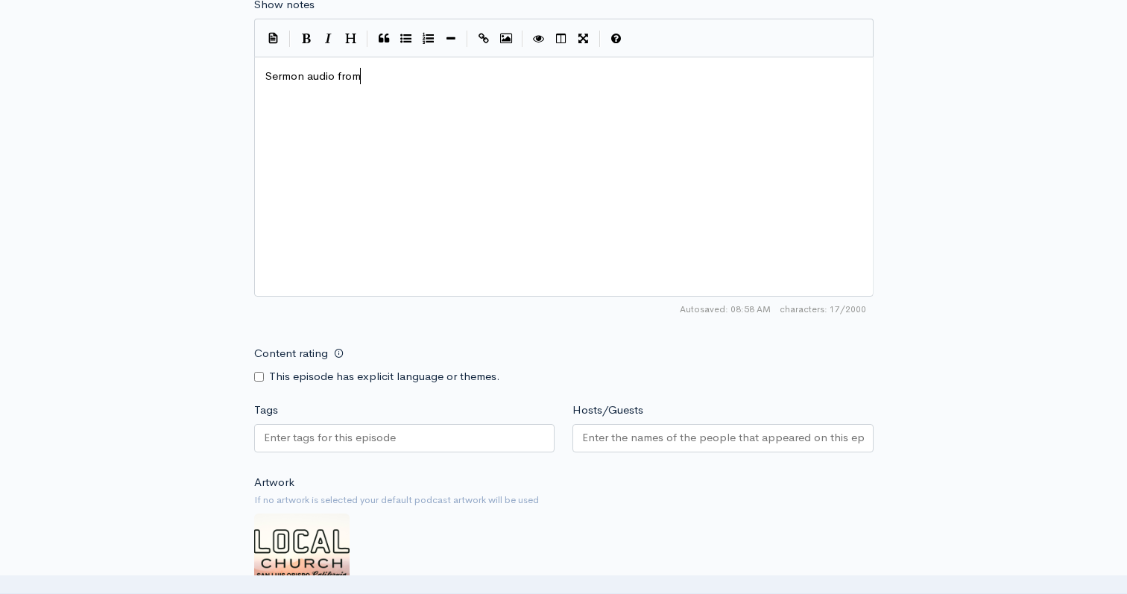
scroll to position [5, 97]
type textarea "Sermon audio from a four part series on the "H"
type textarea "Holy Spirit in [DATE]"
click at [609, 438] on input "Hosts/Guests" at bounding box center [723, 437] width 282 height 17
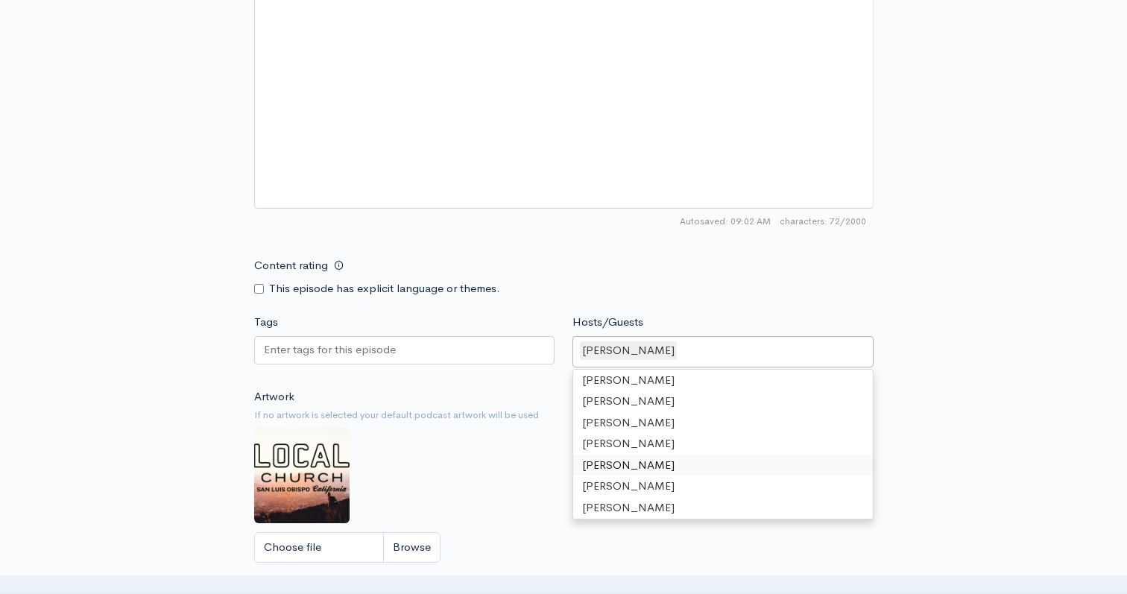
scroll to position [347, 0]
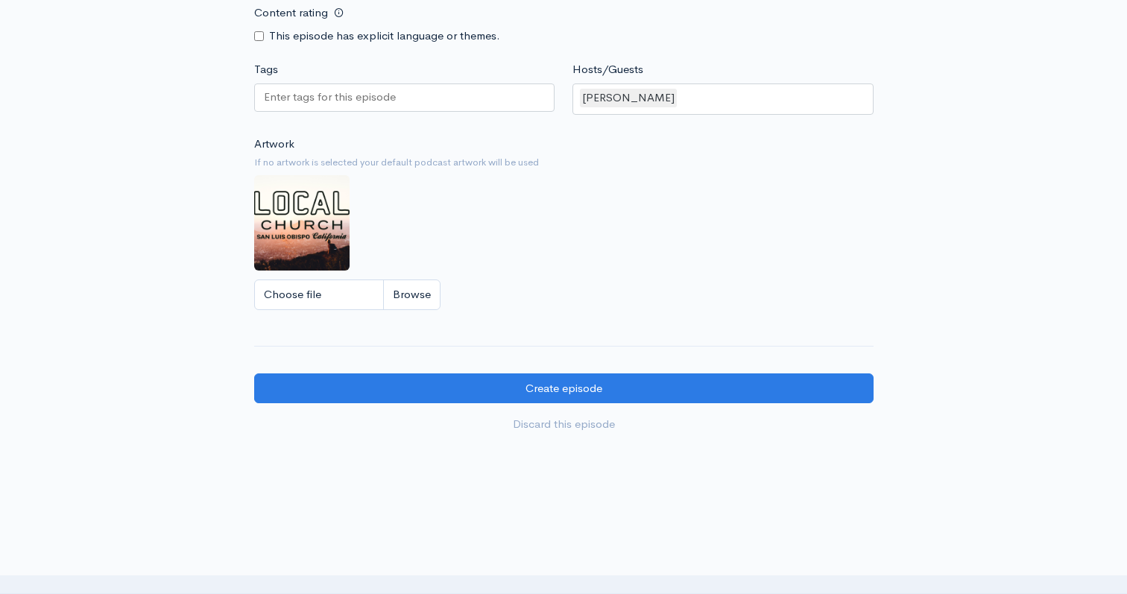
scroll to position [1282, 0]
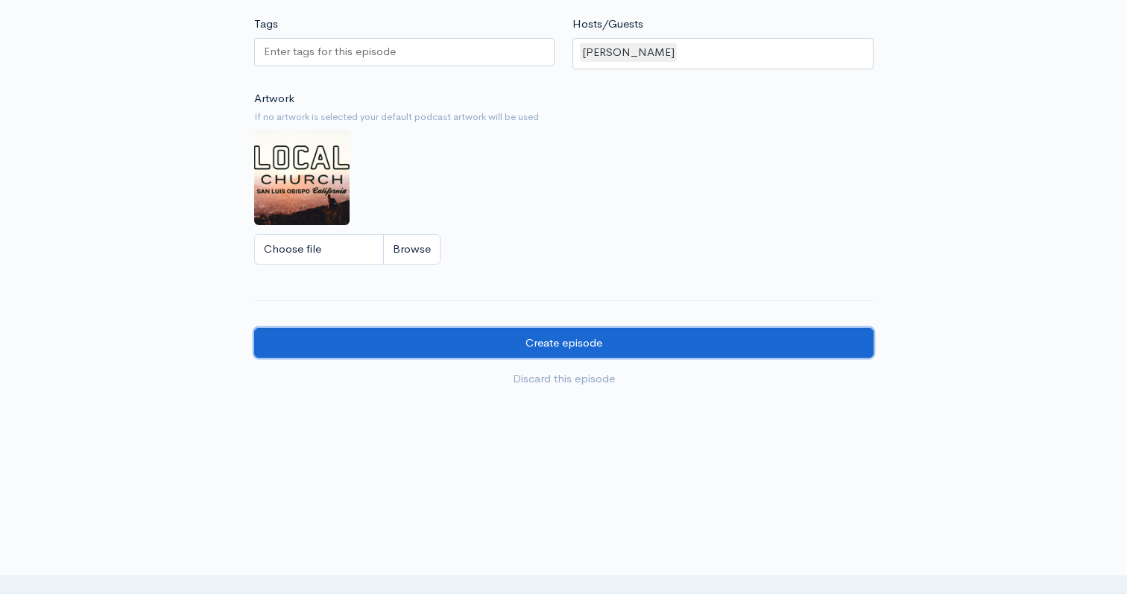
click at [757, 347] on input "Create episode" at bounding box center [564, 343] width 620 height 31
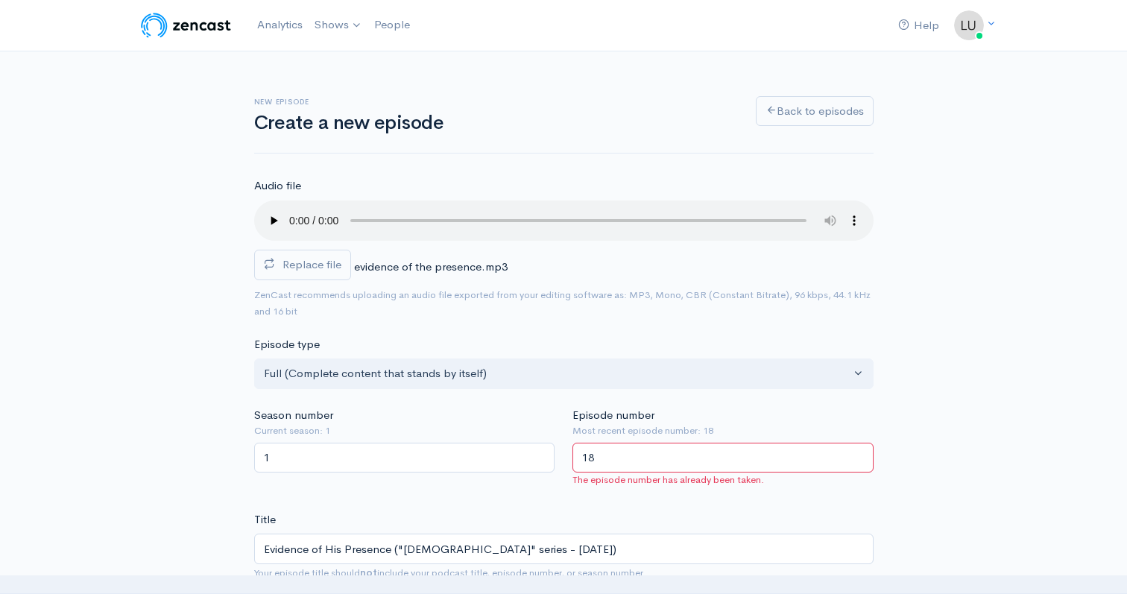
click at [647, 456] on input "18" at bounding box center [723, 458] width 301 height 31
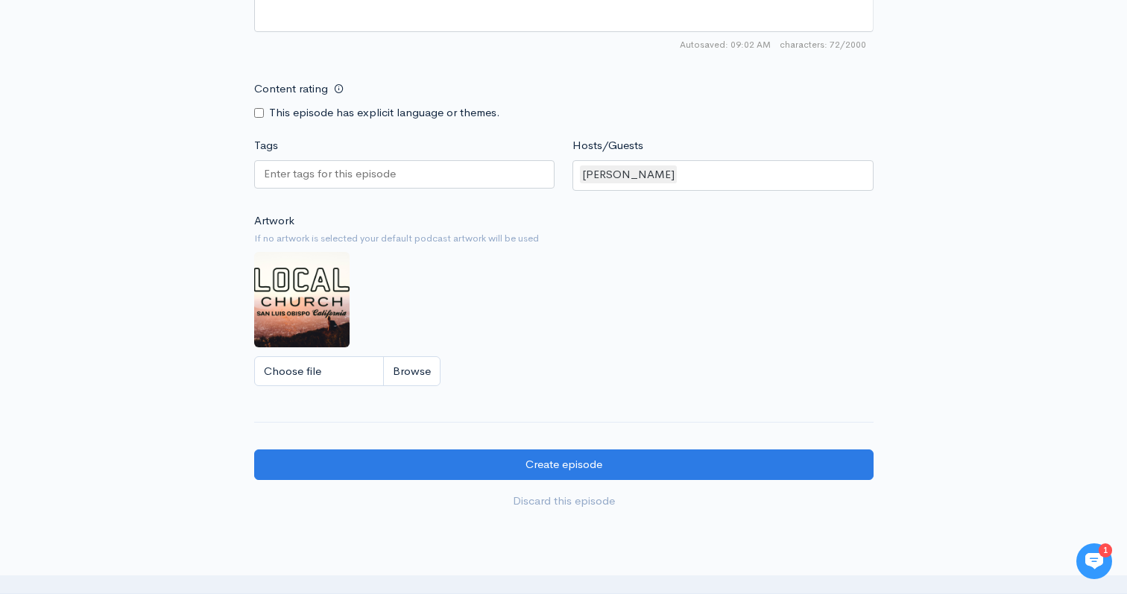
scroll to position [1280, 0]
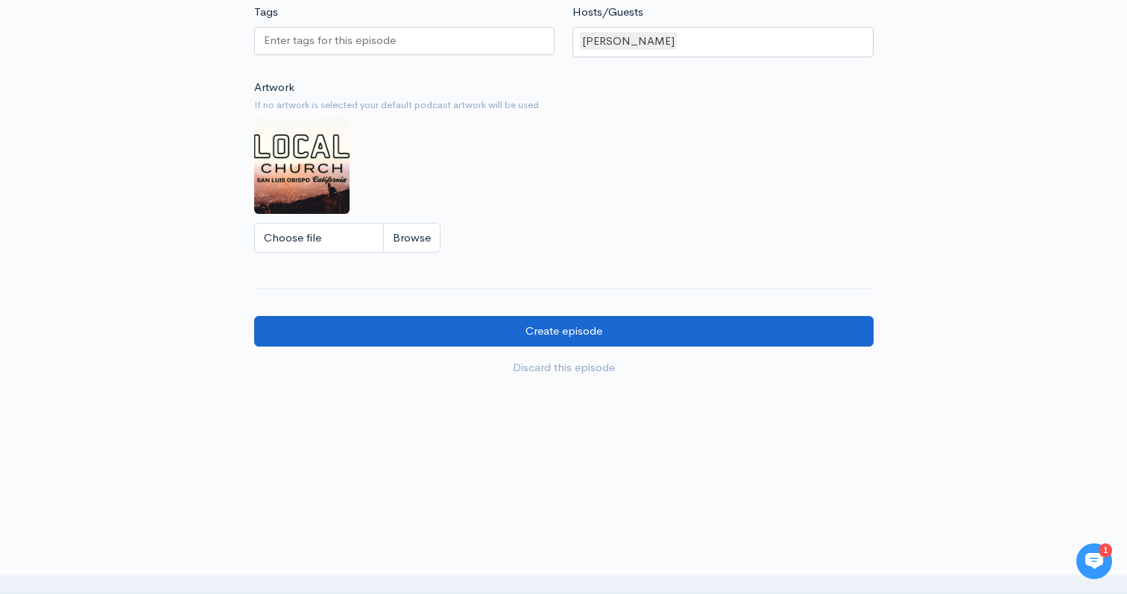
type input "15"
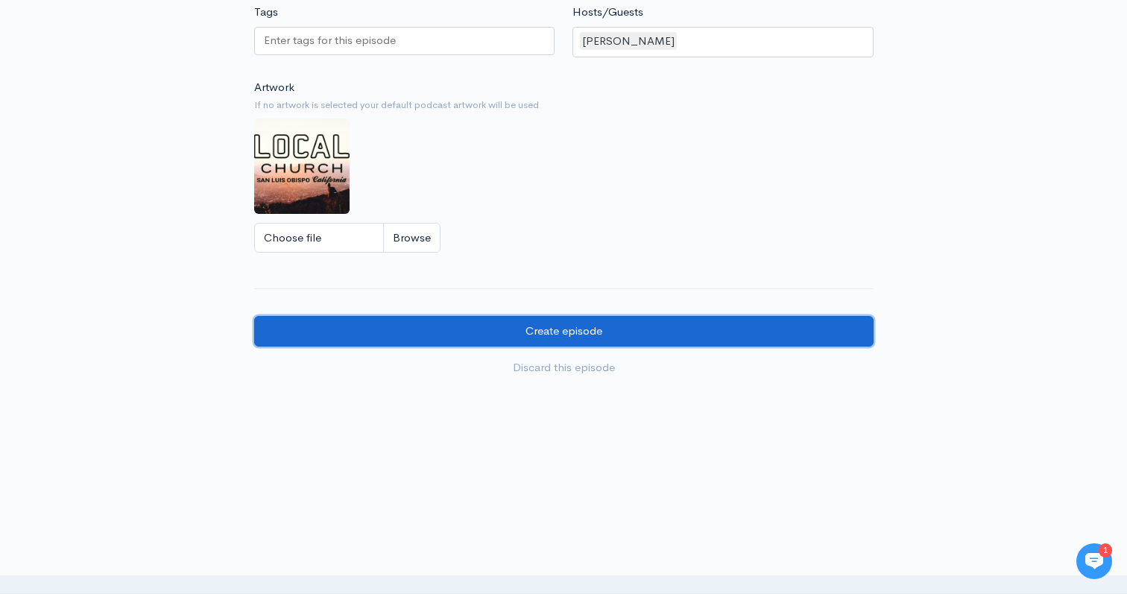
click at [585, 327] on input "Create episode" at bounding box center [564, 331] width 620 height 31
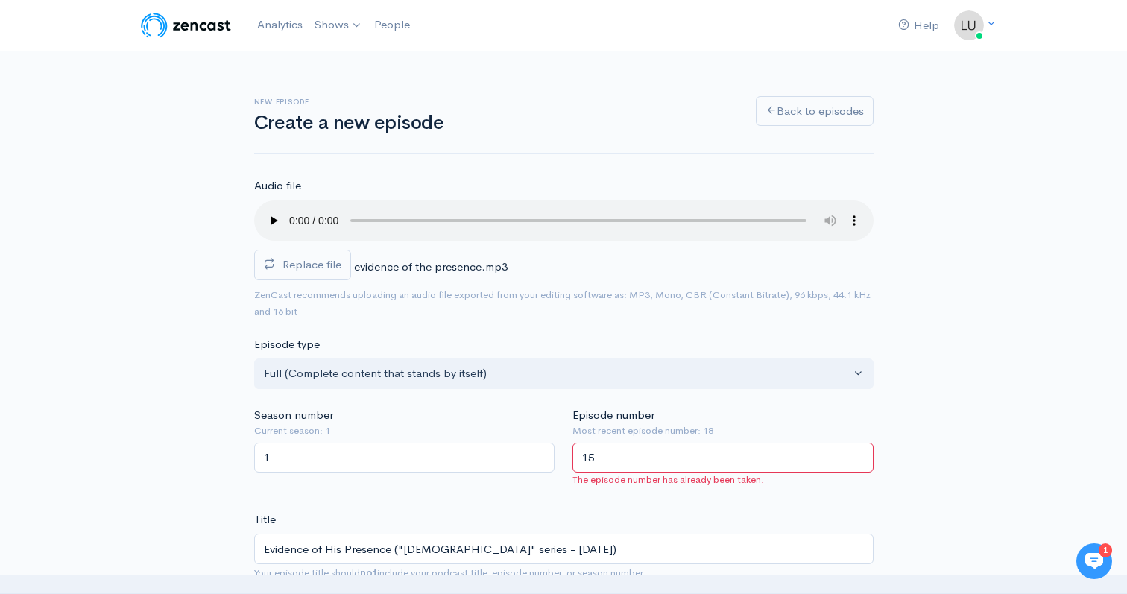
click at [608, 453] on input "15" at bounding box center [723, 458] width 301 height 31
type input "15"
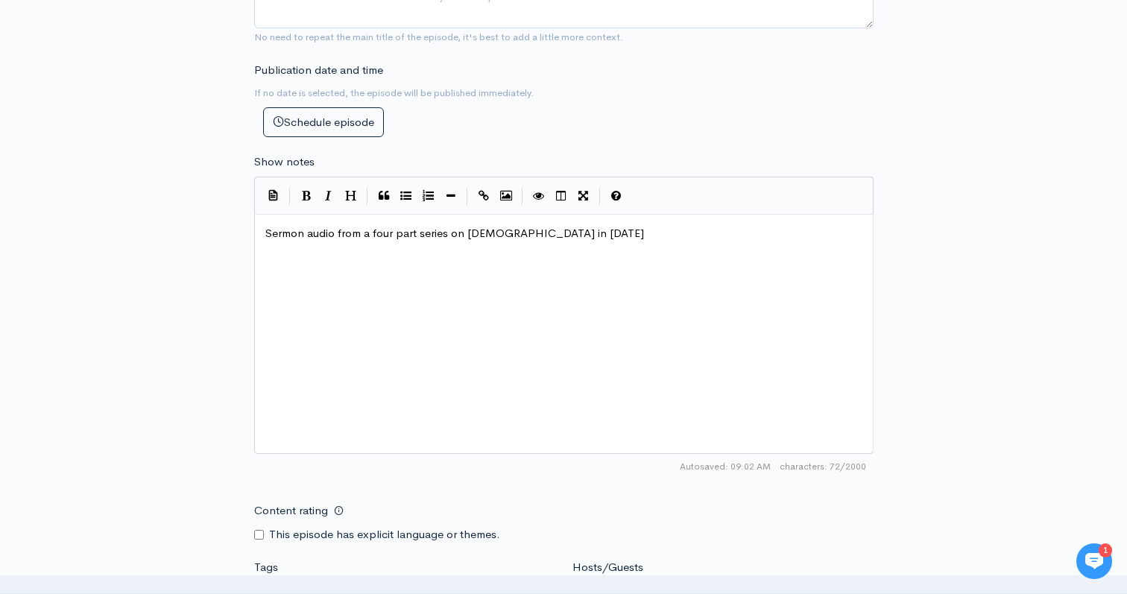
scroll to position [1061, 0]
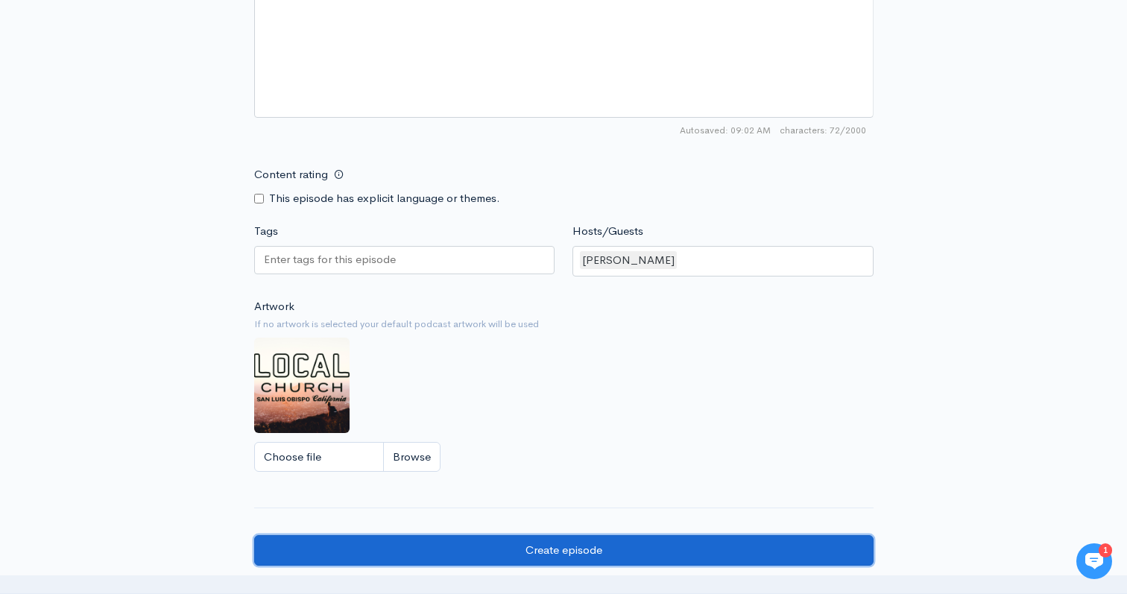
click at [584, 561] on input "Create episode" at bounding box center [564, 550] width 620 height 31
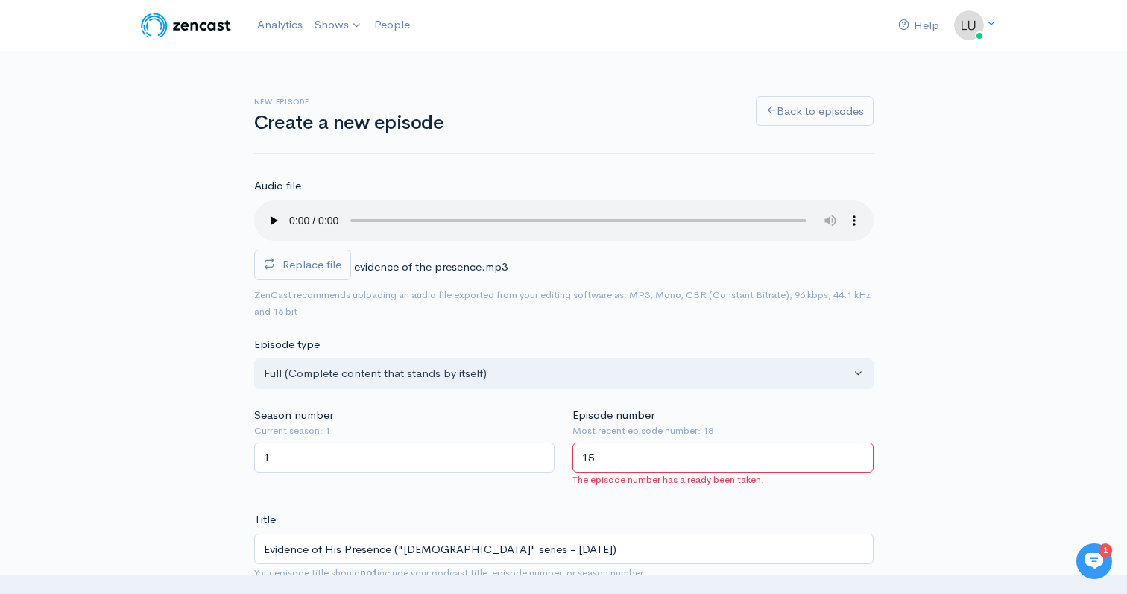
click at [618, 454] on input "15" at bounding box center [723, 458] width 301 height 31
type input "1"
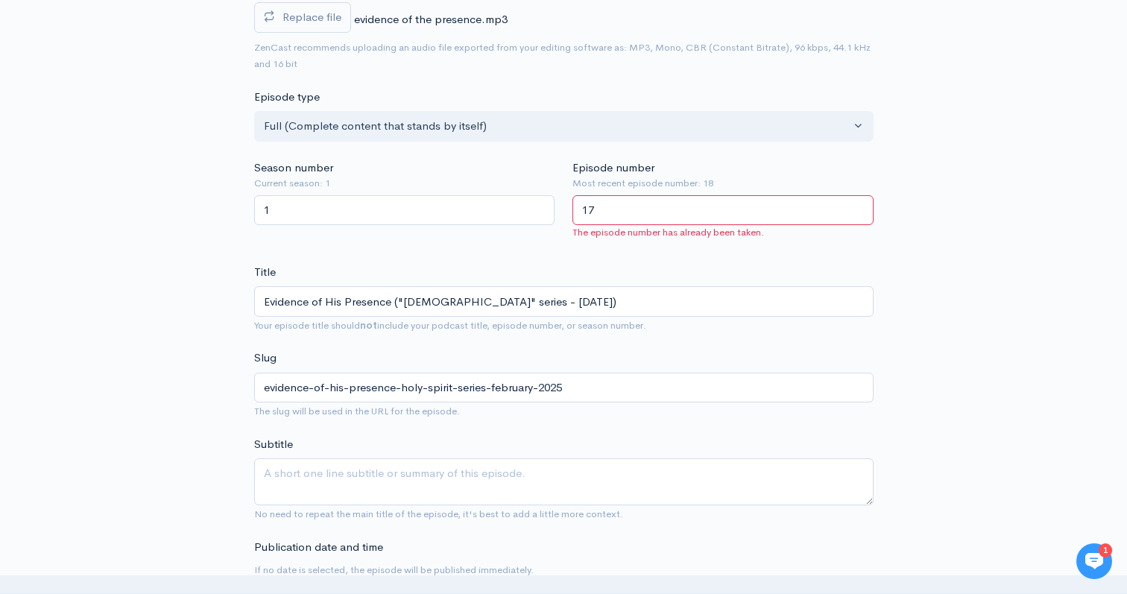
scroll to position [205, 0]
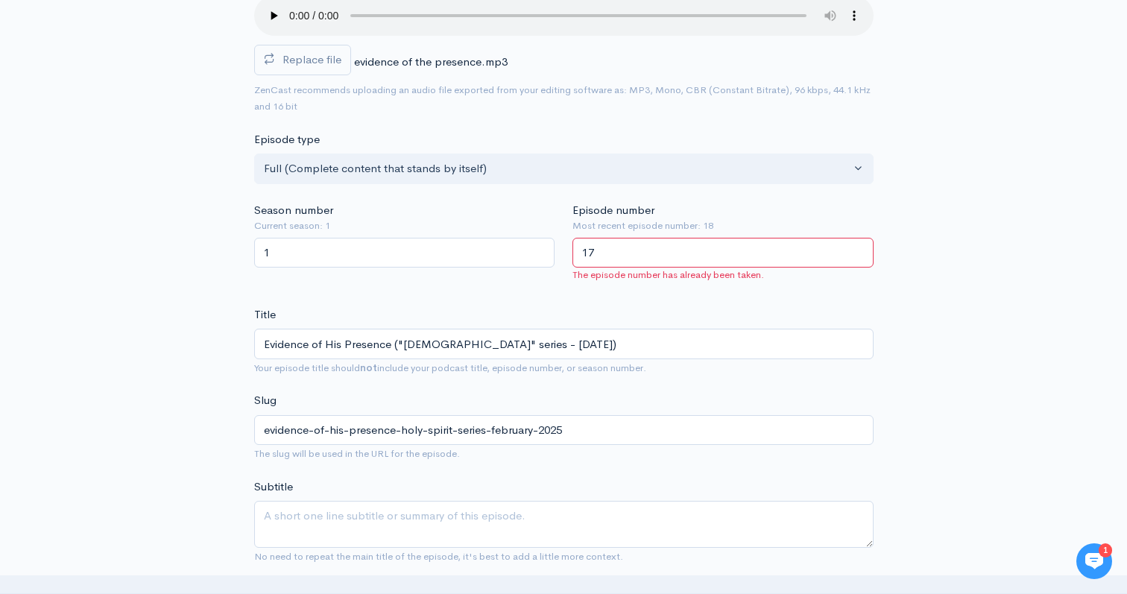
click at [830, 278] on span "The episode number has already been taken." at bounding box center [723, 275] width 301 height 15
click at [657, 243] on input "17" at bounding box center [723, 253] width 301 height 31
click at [643, 253] on input "17" at bounding box center [723, 253] width 301 height 31
type input "1"
type input "20"
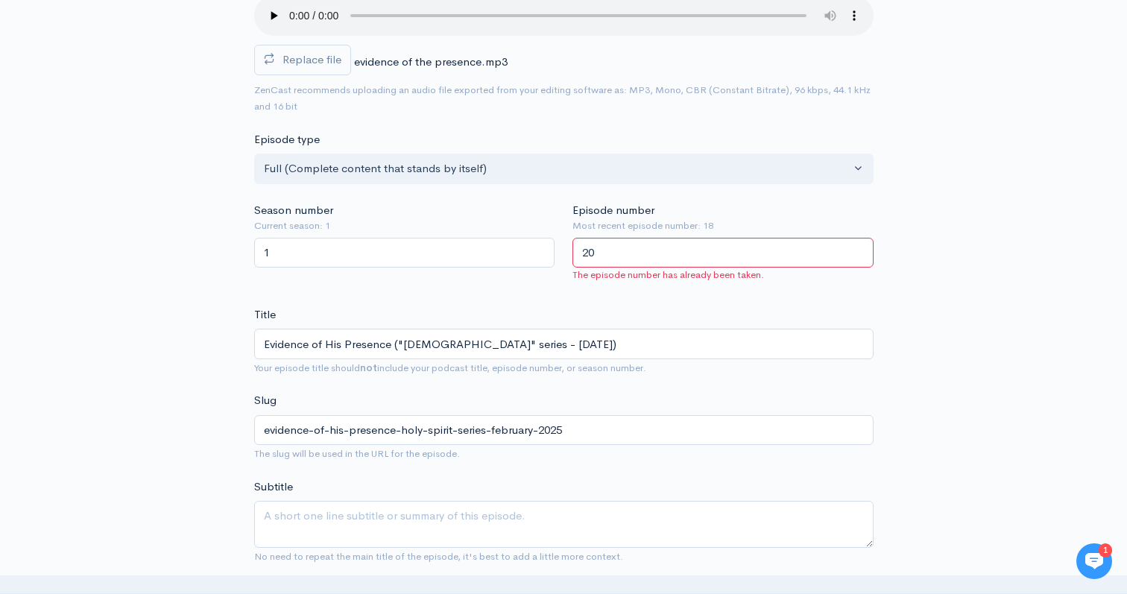
click at [496, 248] on input "1" at bounding box center [404, 253] width 301 height 31
click at [589, 256] on input "20" at bounding box center [723, 253] width 301 height 31
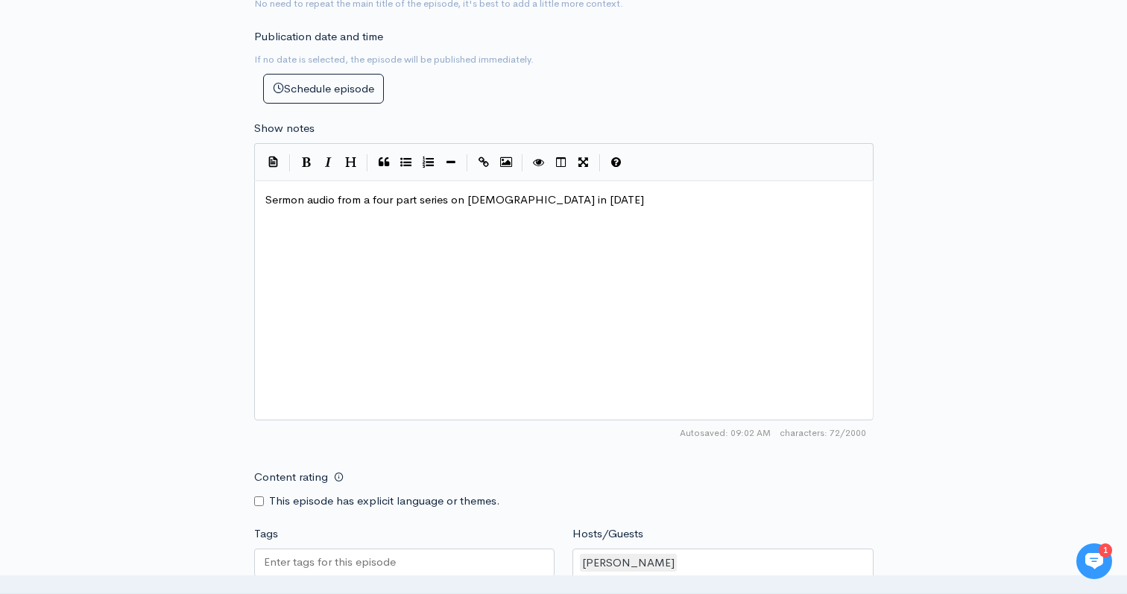
scroll to position [1207, 0]
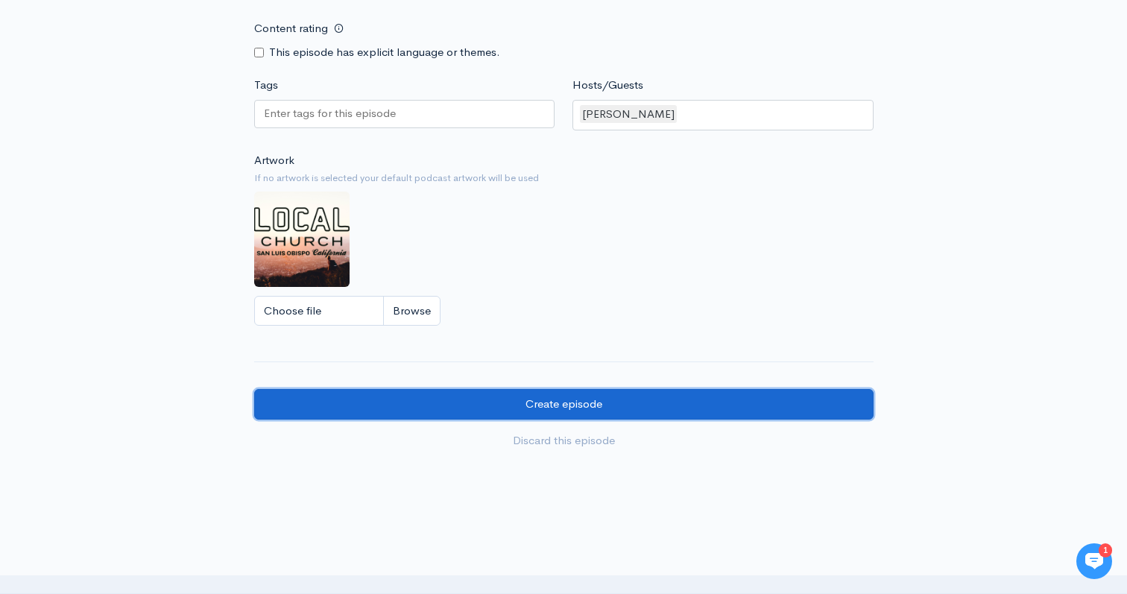
click at [578, 410] on input "Create episode" at bounding box center [564, 404] width 620 height 31
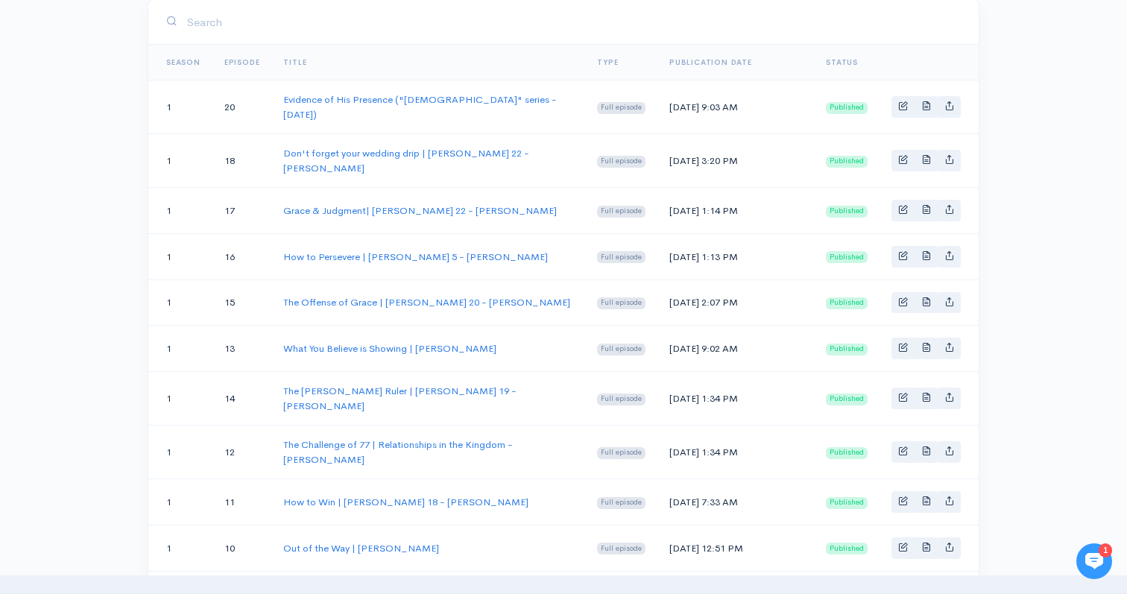
scroll to position [66, 0]
